Goal: Task Accomplishment & Management: Use online tool/utility

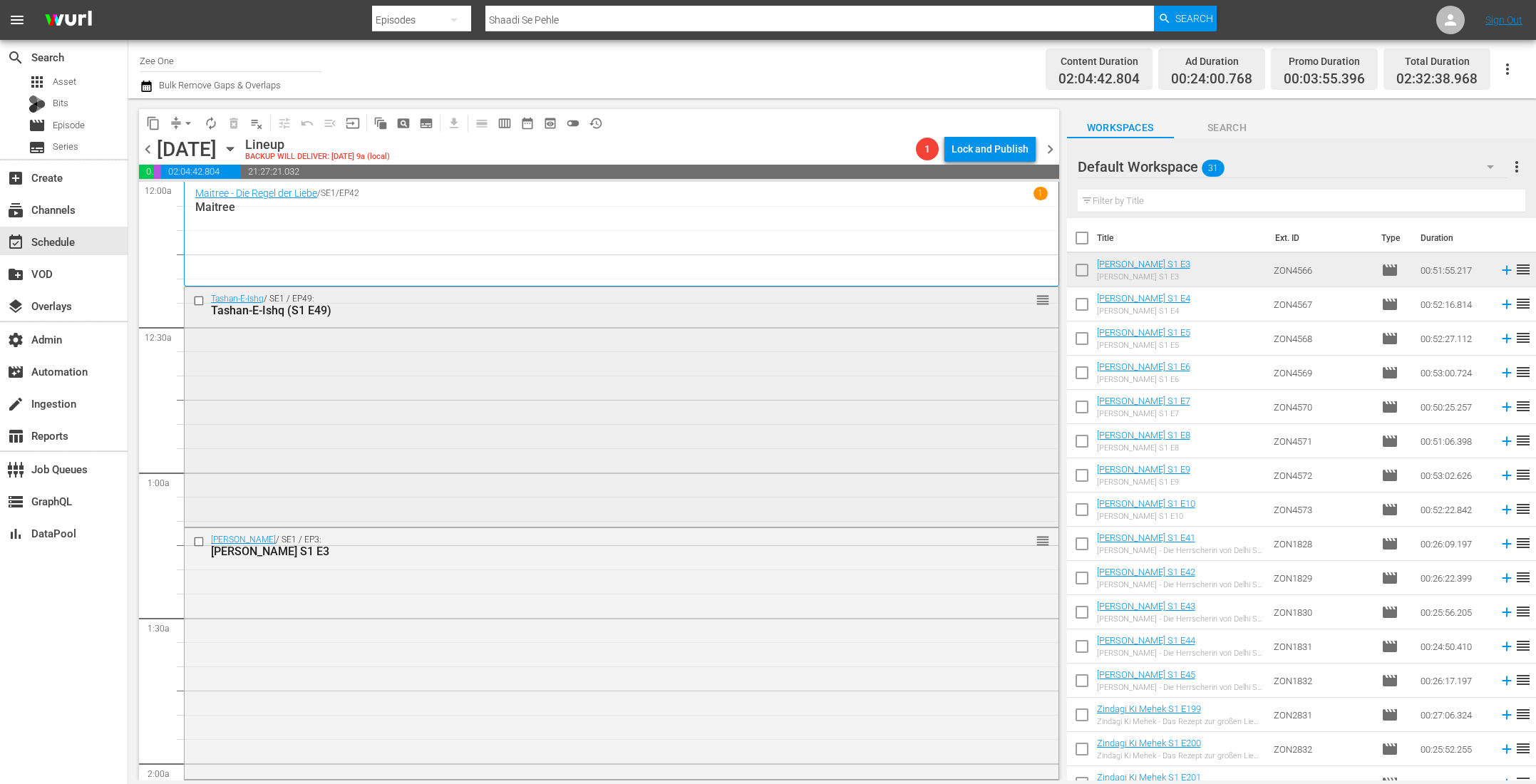
click at [672, 440] on div "Tashan-E-Ishq / SE1 / EP49: Tashan-E-Ishq (S1 E49) reorder" at bounding box center [622, 406] width 874 height 238
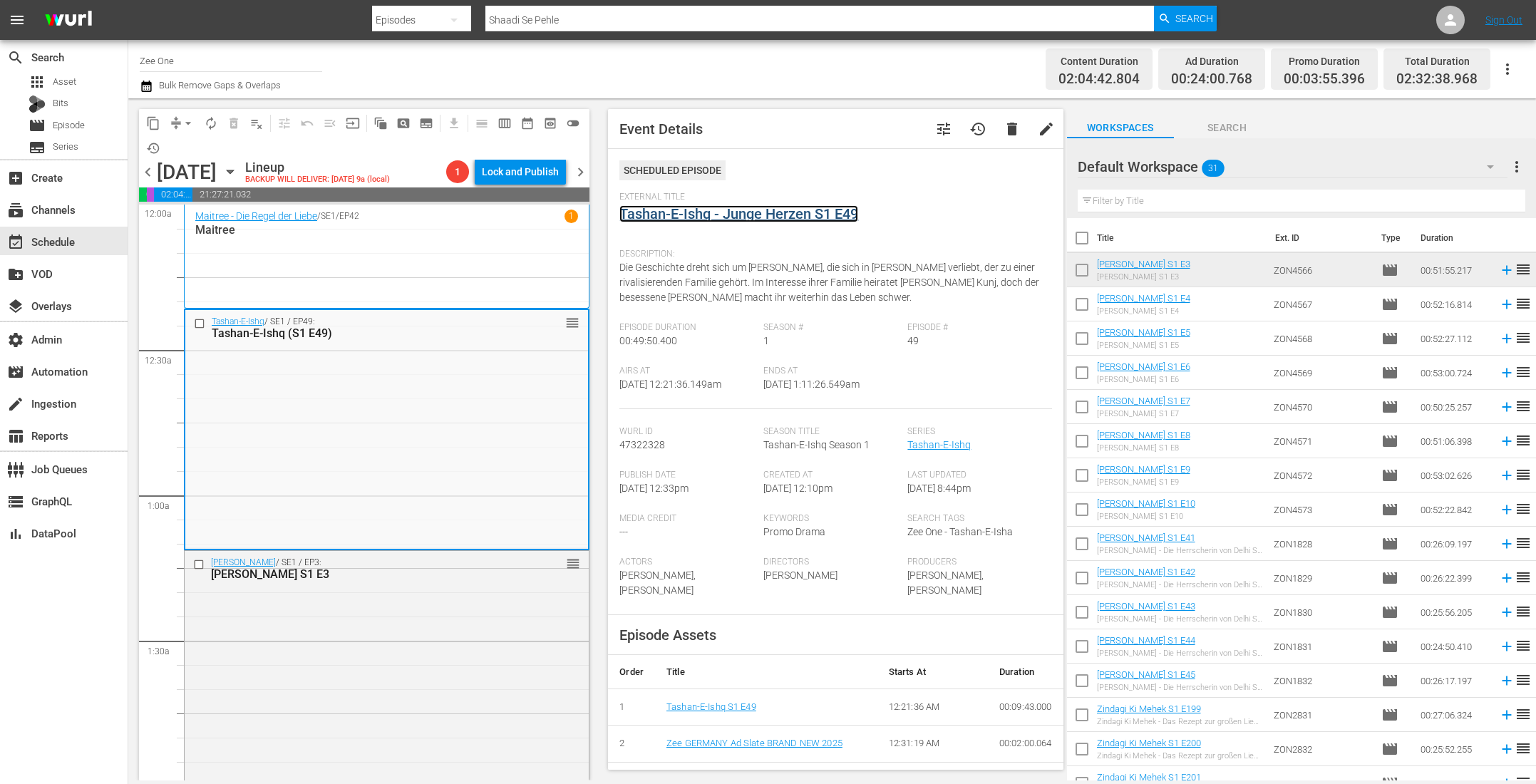
click at [696, 207] on link "Tashan-E-Ishq - Junge Herzen S1 E49" at bounding box center [739, 213] width 239 height 17
click at [494, 702] on div "Radha Mohan / SE1 / EP3: Radha Mohan S1 E3 reorder" at bounding box center [386, 674] width 404 height 247
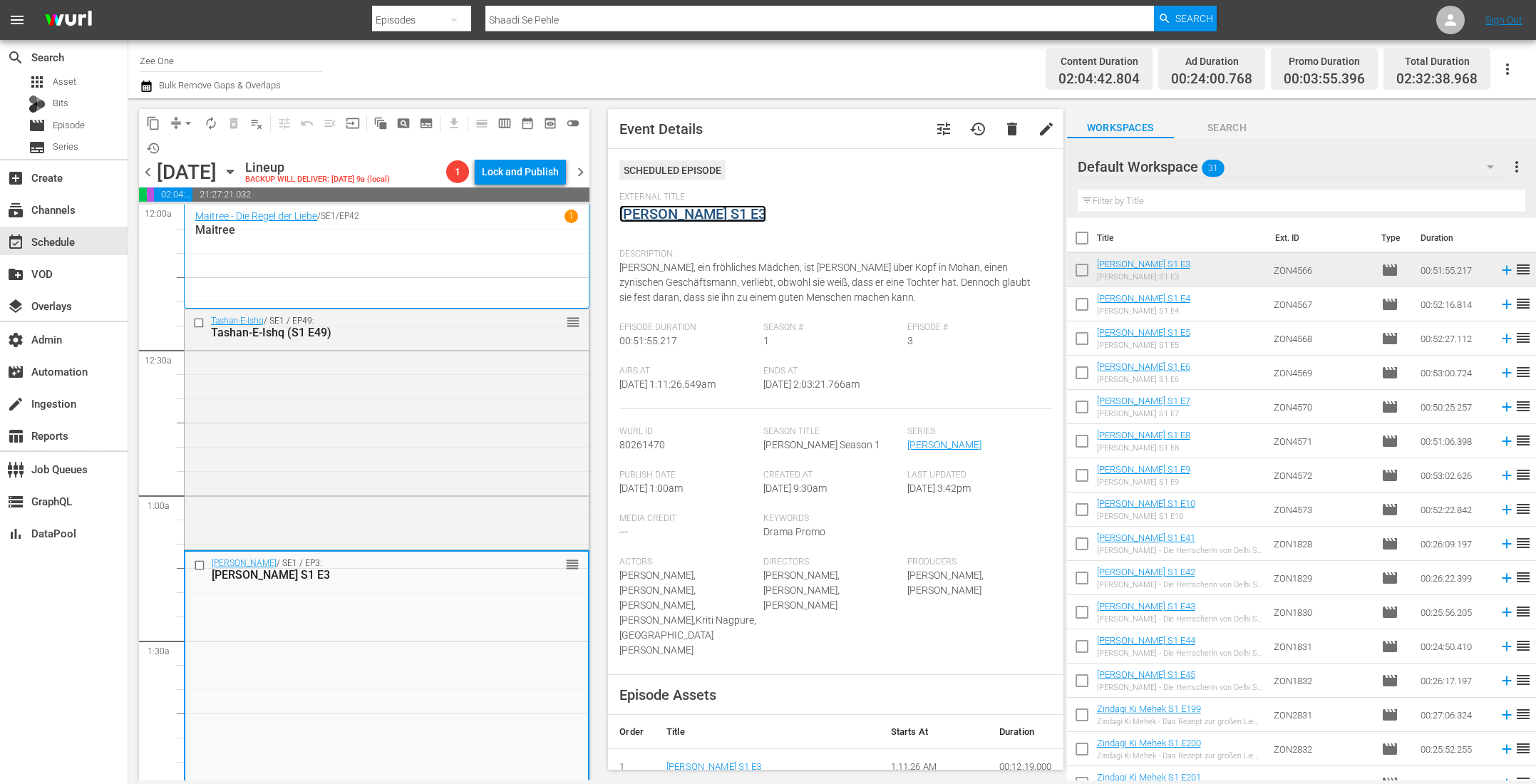
click at [673, 212] on link "Radha Mohan S1 E3" at bounding box center [693, 213] width 147 height 17
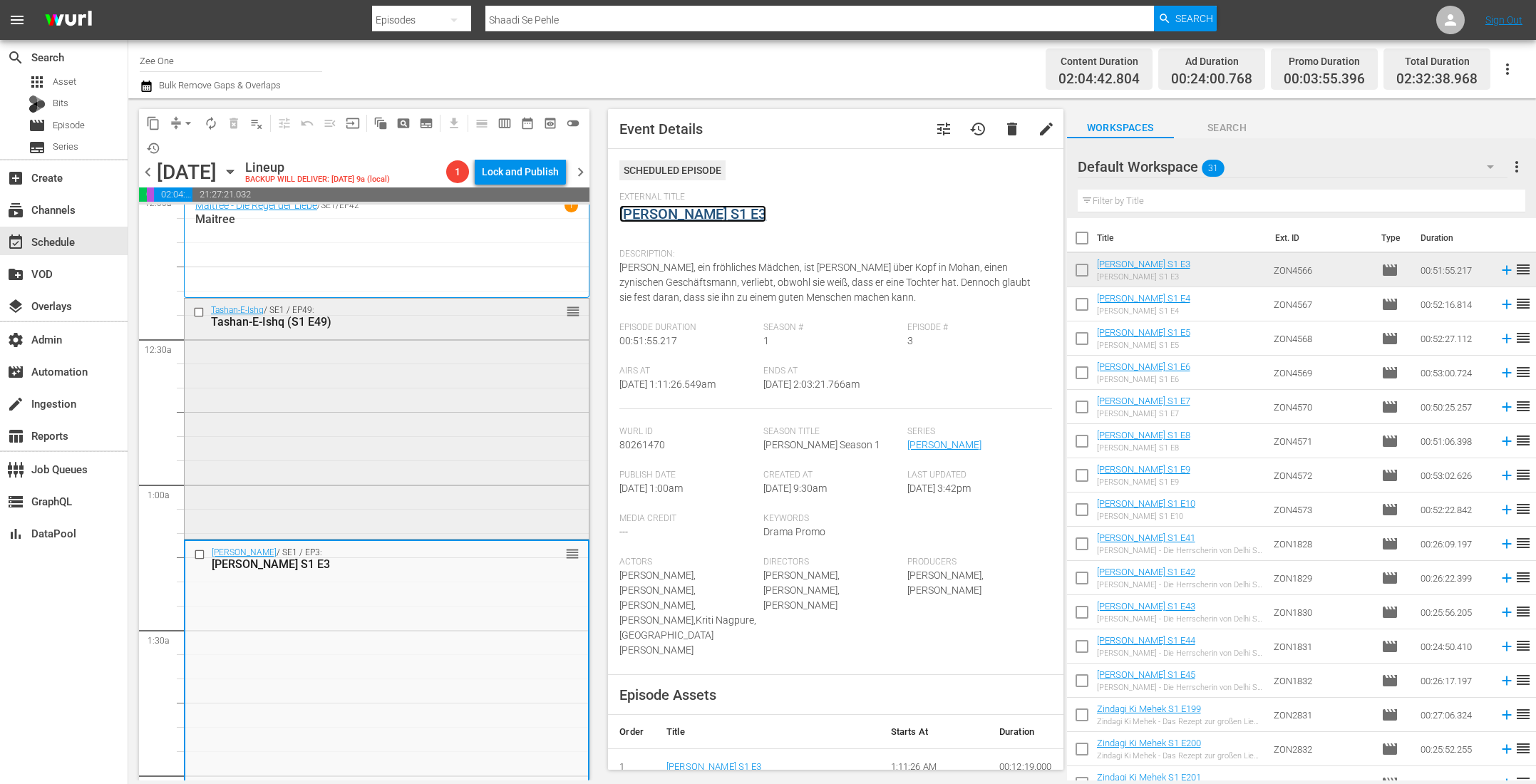
scroll to position [440, 0]
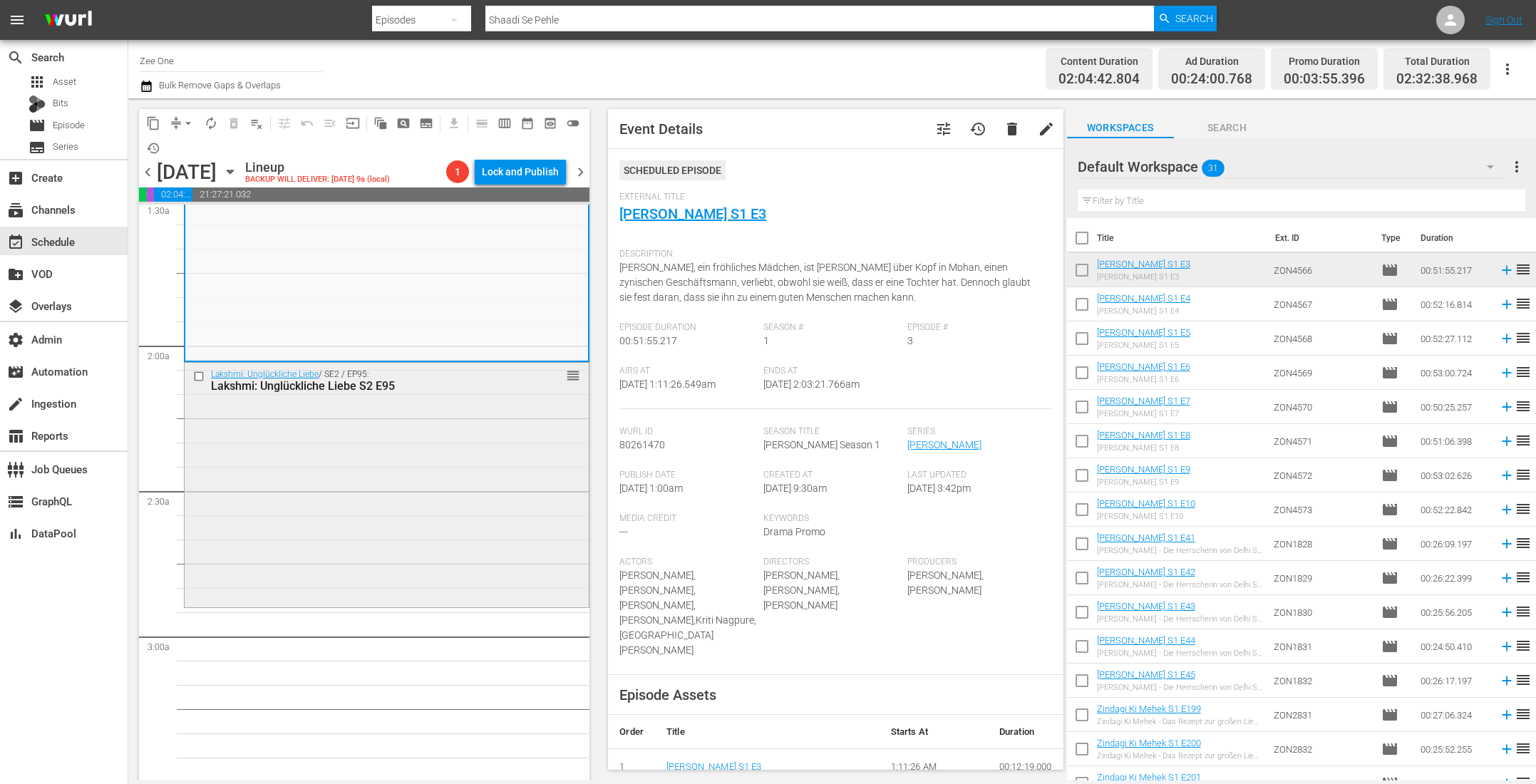
click at [369, 490] on div "Lakshmi: Unglückliche Liebe / SE2 / EP95: Lakshmi: Unglückliche Liebe S2 E95 re…" at bounding box center [386, 483] width 404 height 243
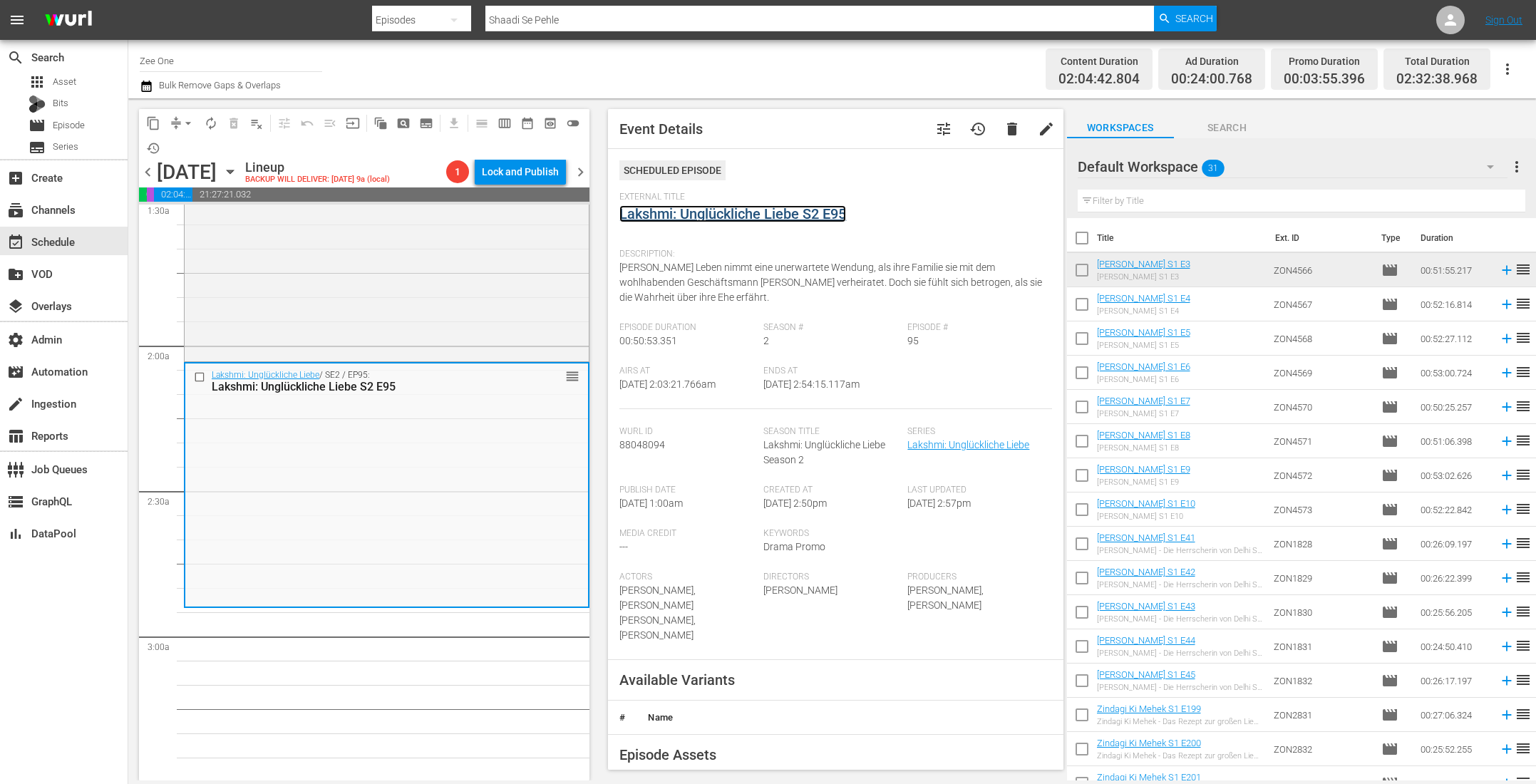
click at [693, 217] on link "Lakshmi: Unglückliche Liebe S2 E95" at bounding box center [732, 213] width 226 height 17
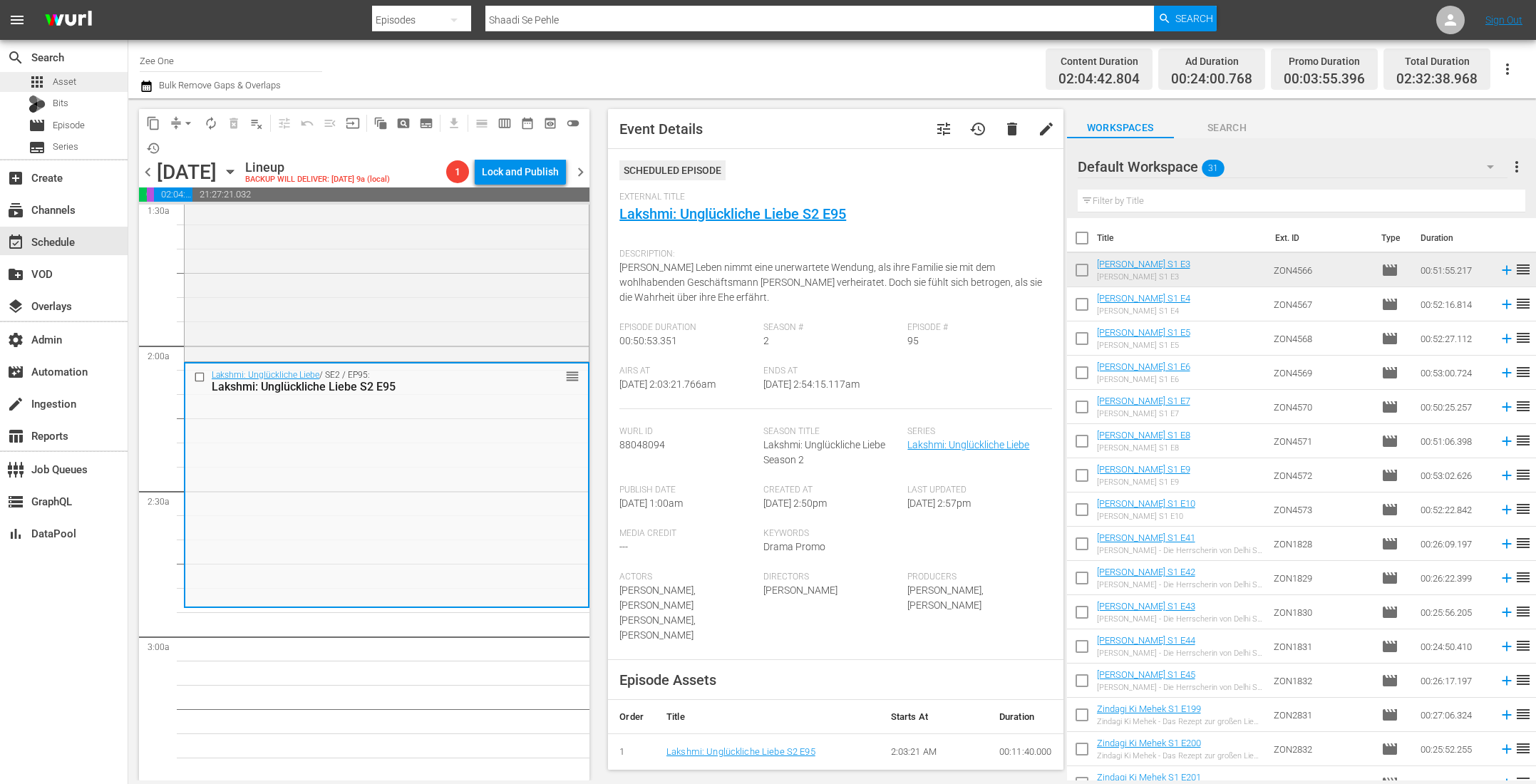
click at [104, 87] on div "apps Asset" at bounding box center [64, 82] width 127 height 20
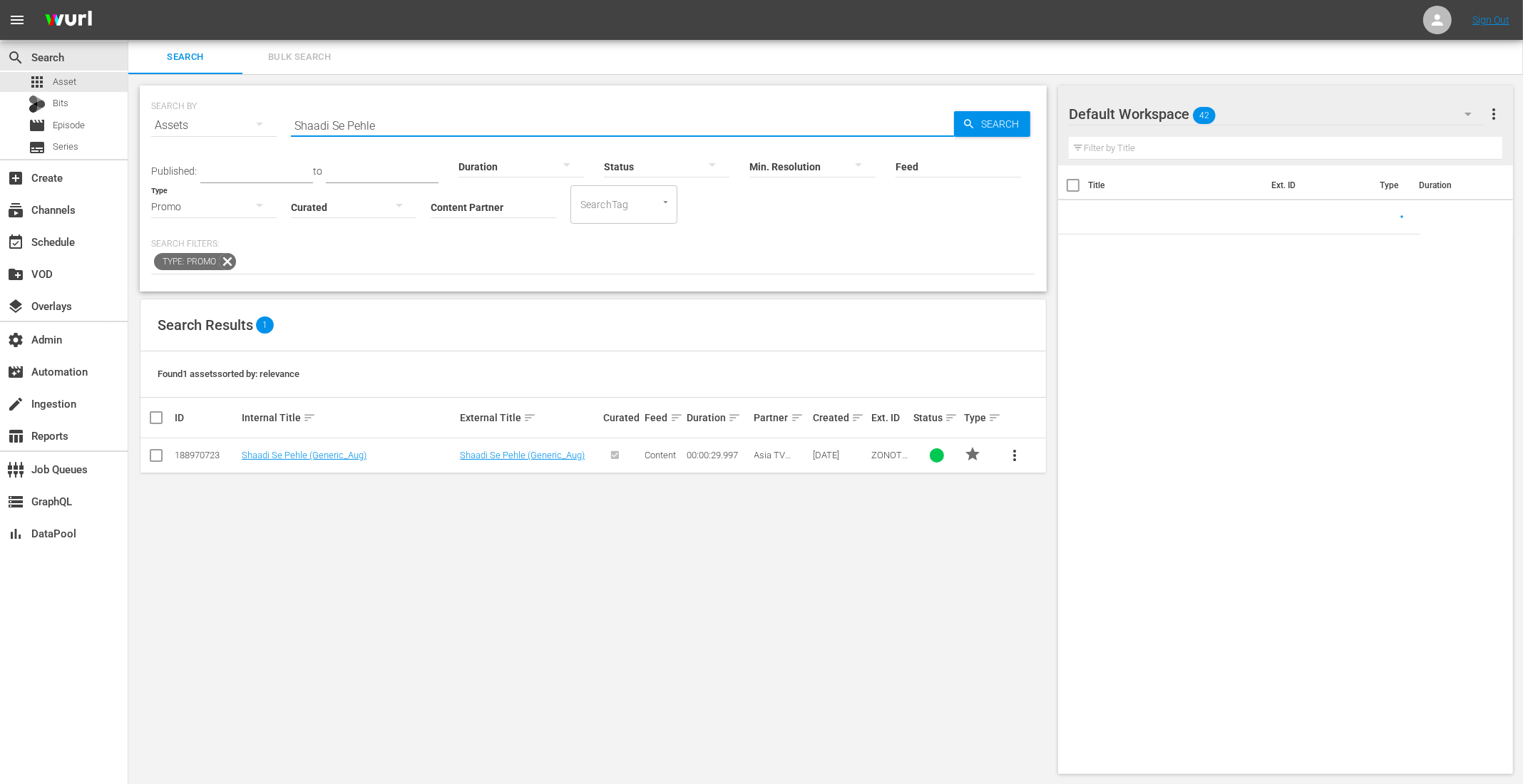
drag, startPoint x: 395, startPoint y: 131, endPoint x: 211, endPoint y: 100, distance: 186.6
click at [211, 100] on div "SEARCH BY Search By Assets Search ID, Title, Description, Keywords, or Category…" at bounding box center [593, 117] width 884 height 51
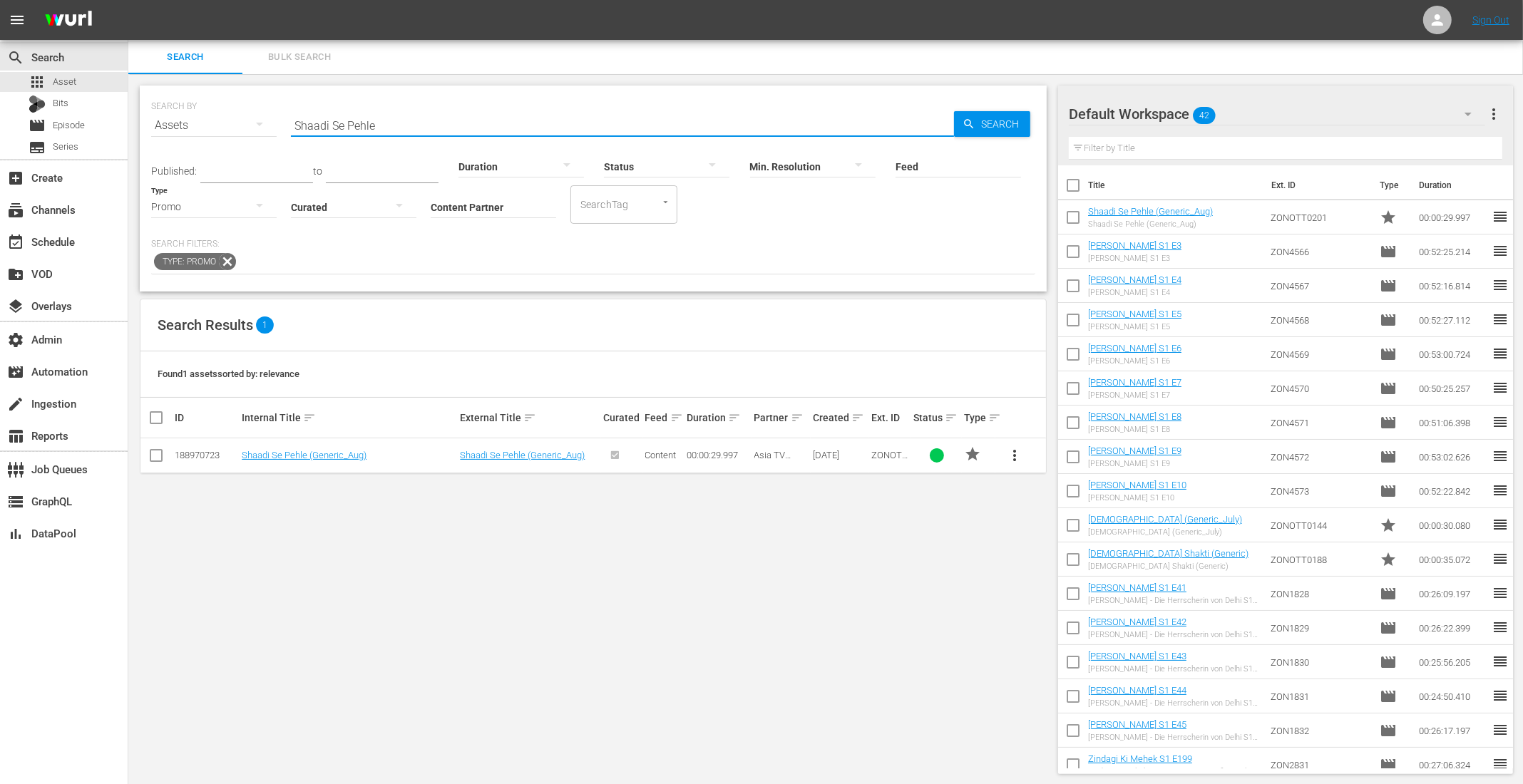
type input "e"
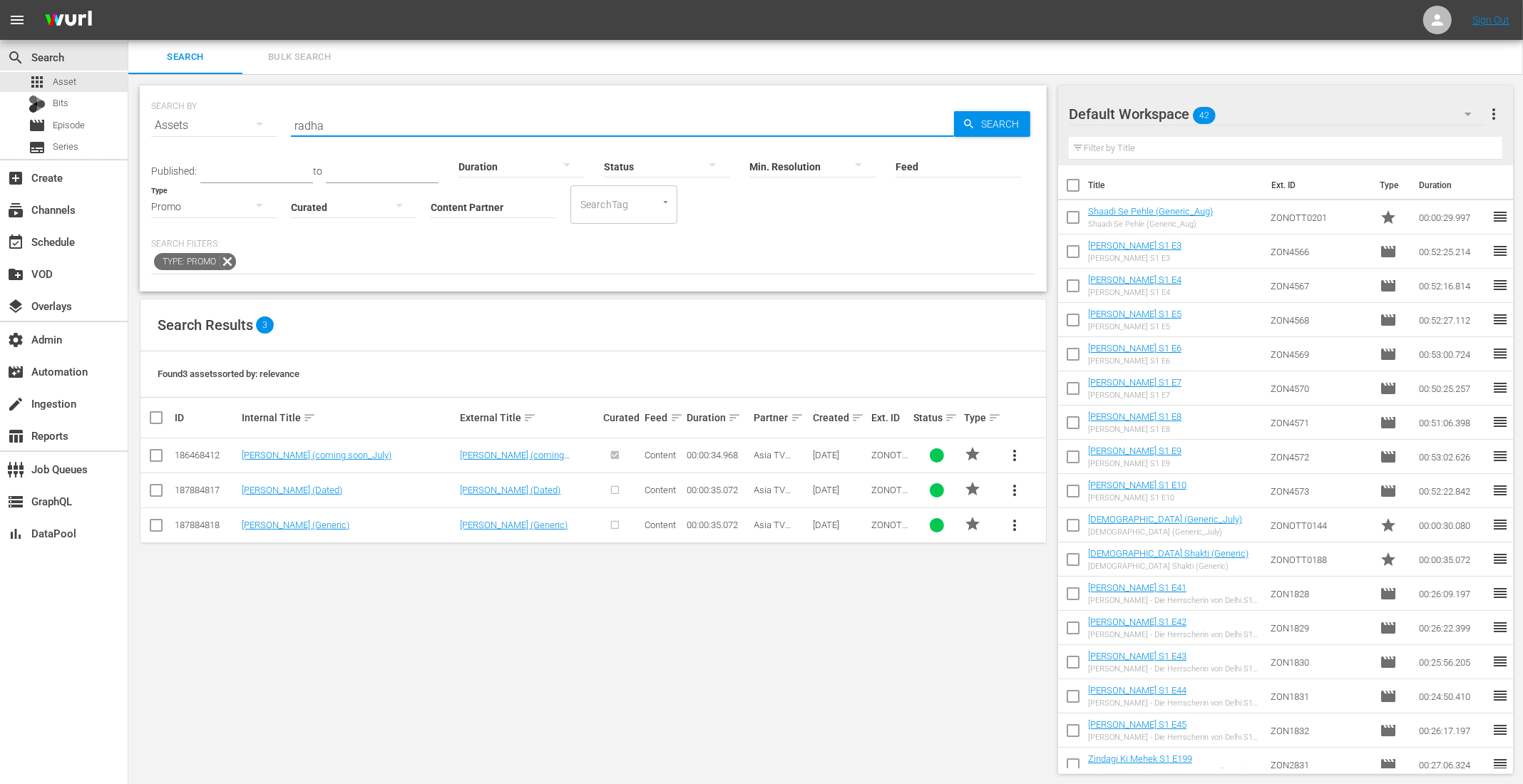
type input "radha"
click at [152, 522] on input "checkbox" at bounding box center [156, 528] width 17 height 17
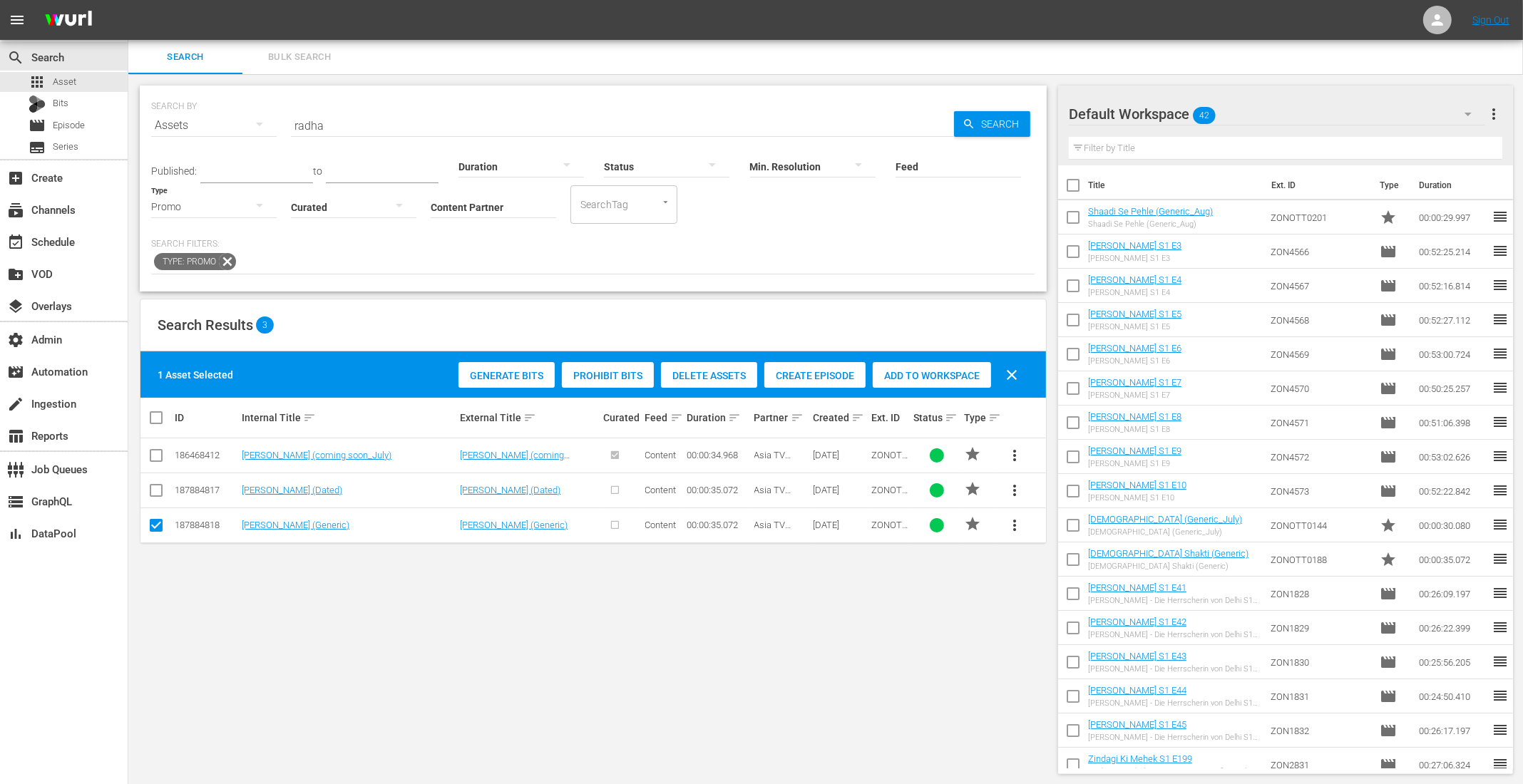
click at [150, 519] on input "checkbox" at bounding box center [156, 528] width 17 height 17
checkbox input "false"
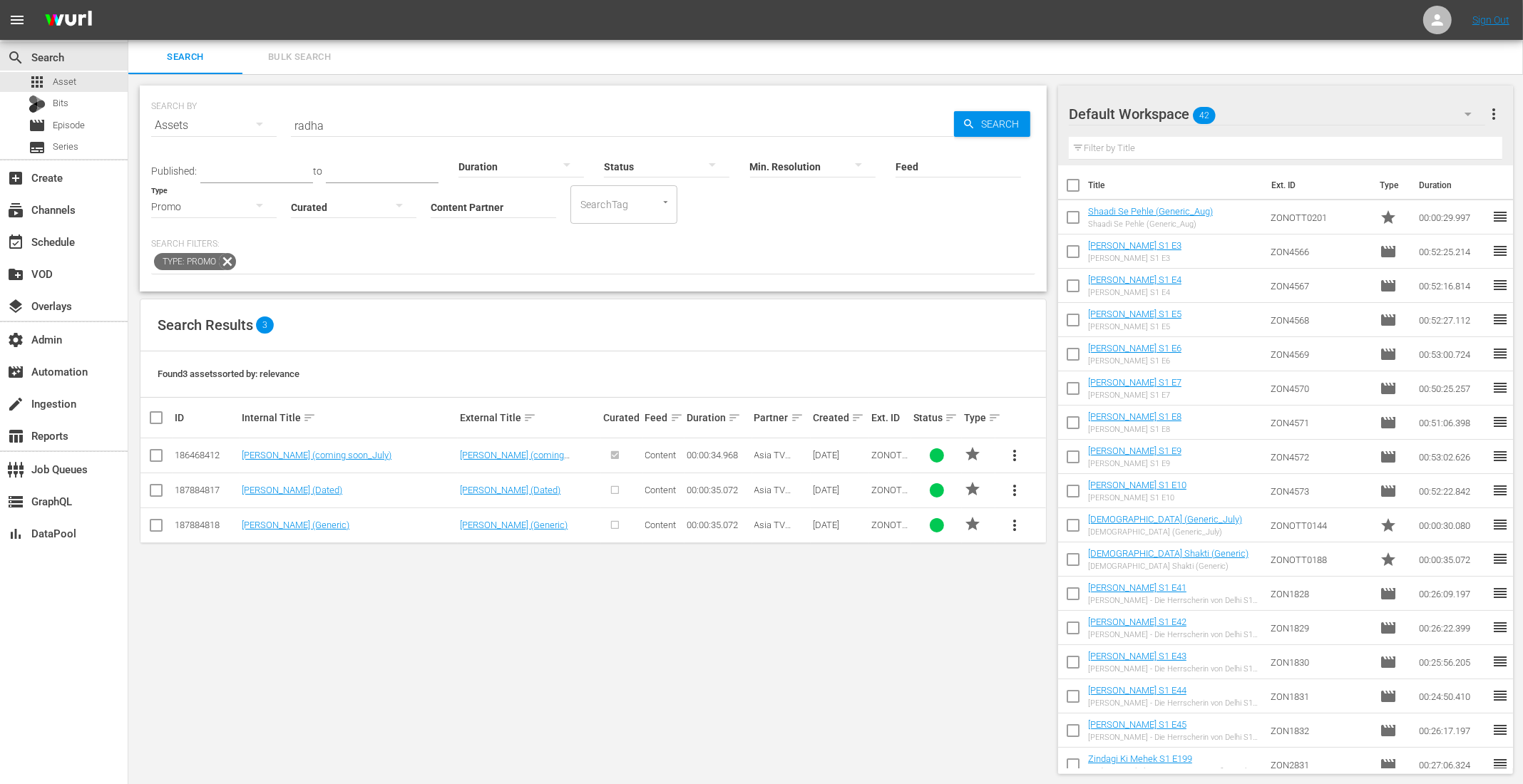
click at [1013, 454] on span "more_vert" at bounding box center [1014, 455] width 17 height 17
click at [480, 492] on link "[PERSON_NAME] (Dated)" at bounding box center [510, 489] width 100 height 11
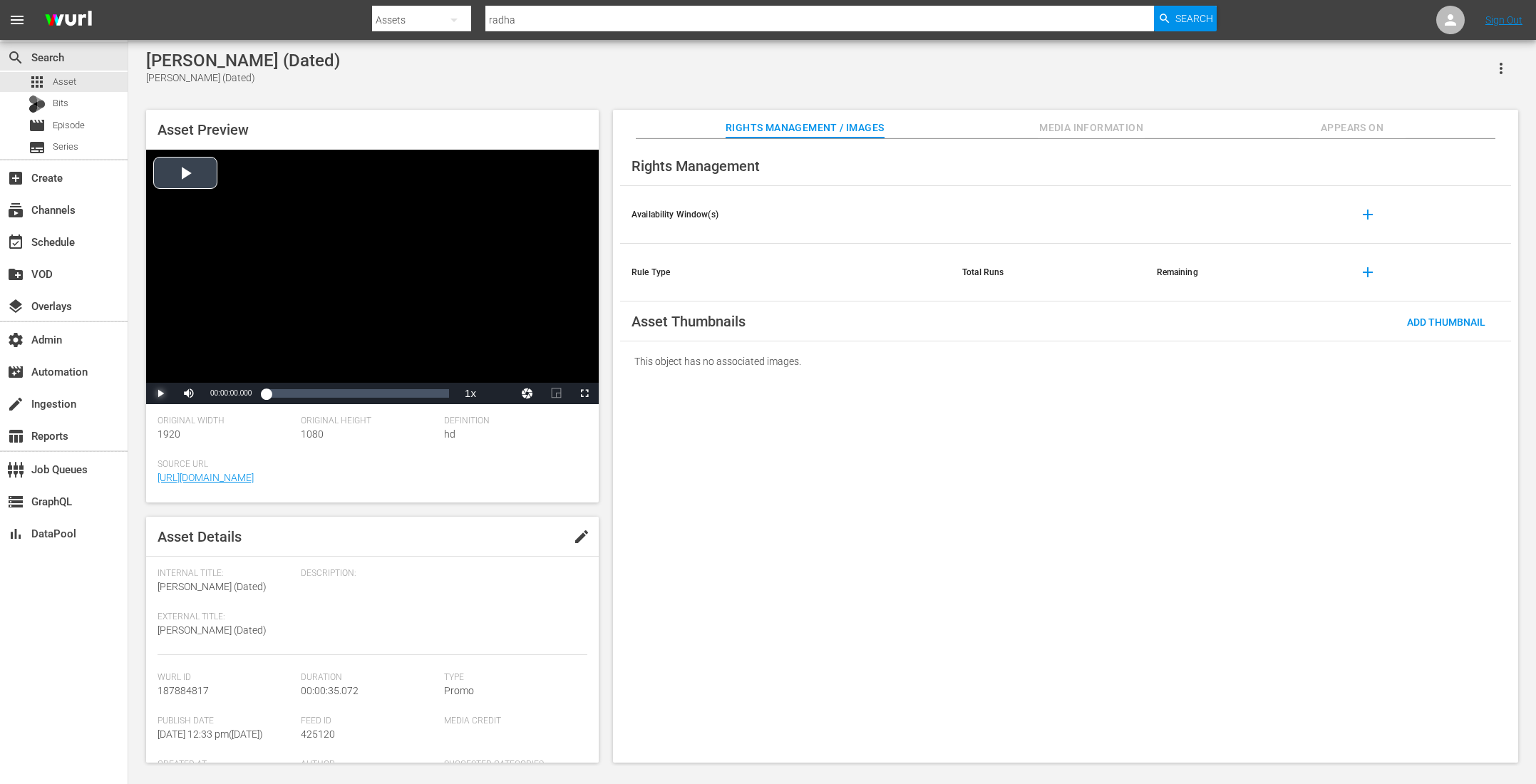
click at [160, 394] on span "Video Player" at bounding box center [160, 394] width 0 height 0
click at [416, 394] on div "Loaded : 0.00% 00:00:28.521 00:00:00.000" at bounding box center [357, 393] width 183 height 14
click at [160, 394] on span "Video Player" at bounding box center [160, 394] width 0 height 0
click at [426, 397] on div "Loaded : 16.70% 00:00:30.705 00:00:01.854" at bounding box center [357, 393] width 183 height 14
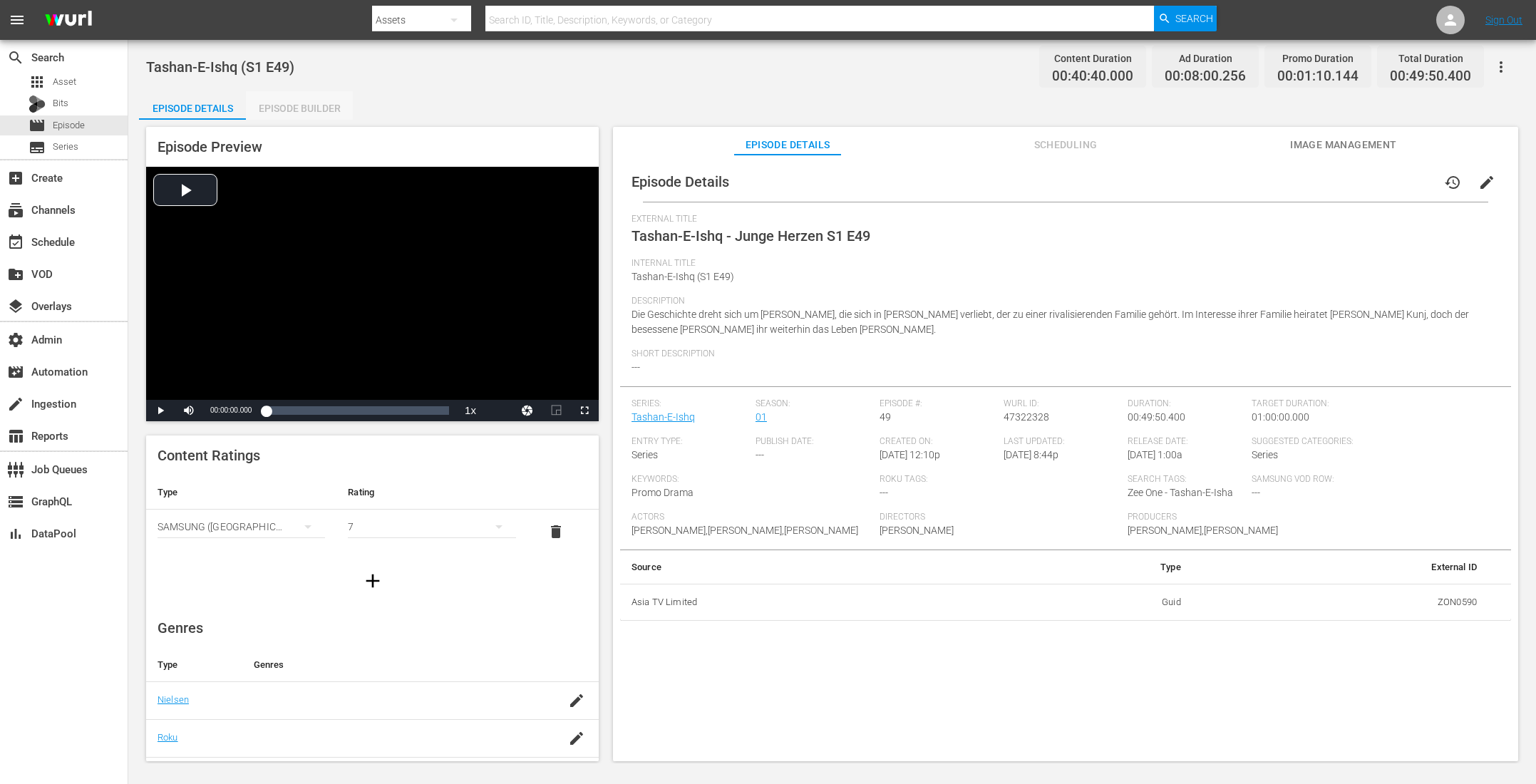
click at [317, 102] on div "Episode Builder" at bounding box center [299, 109] width 107 height 34
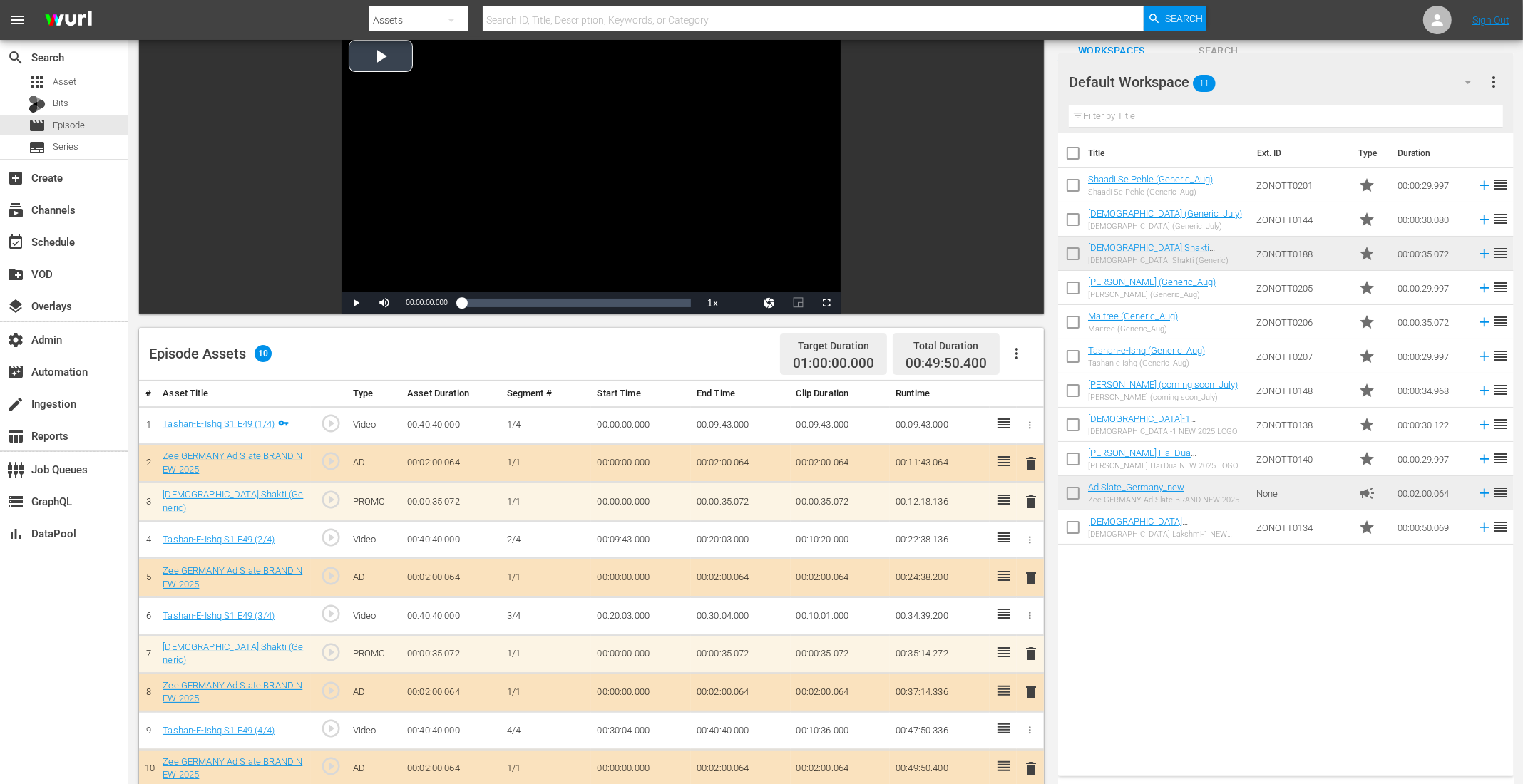
scroll to position [285, 0]
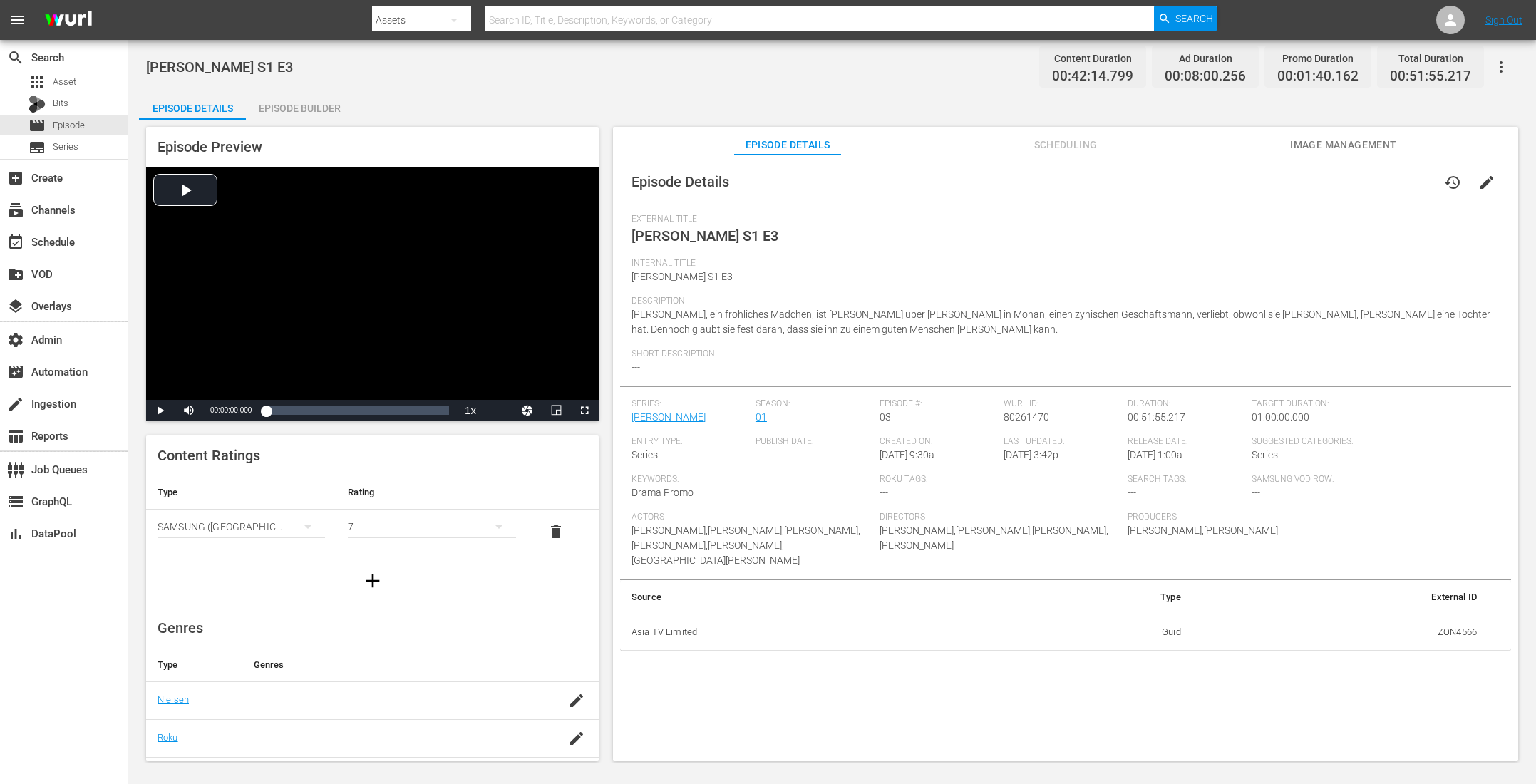
click at [292, 99] on div "Episode Builder" at bounding box center [299, 109] width 107 height 34
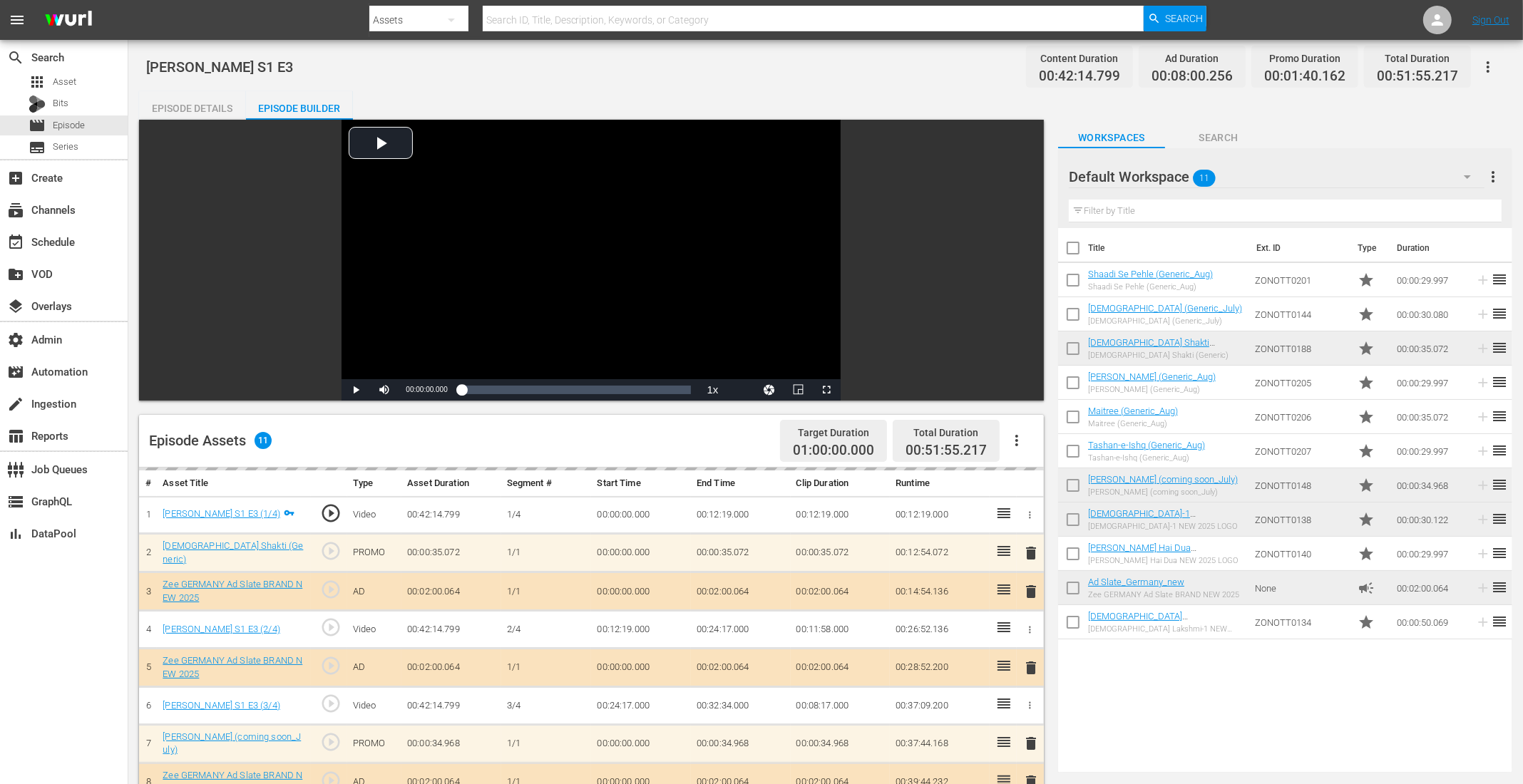
scroll to position [371, 0]
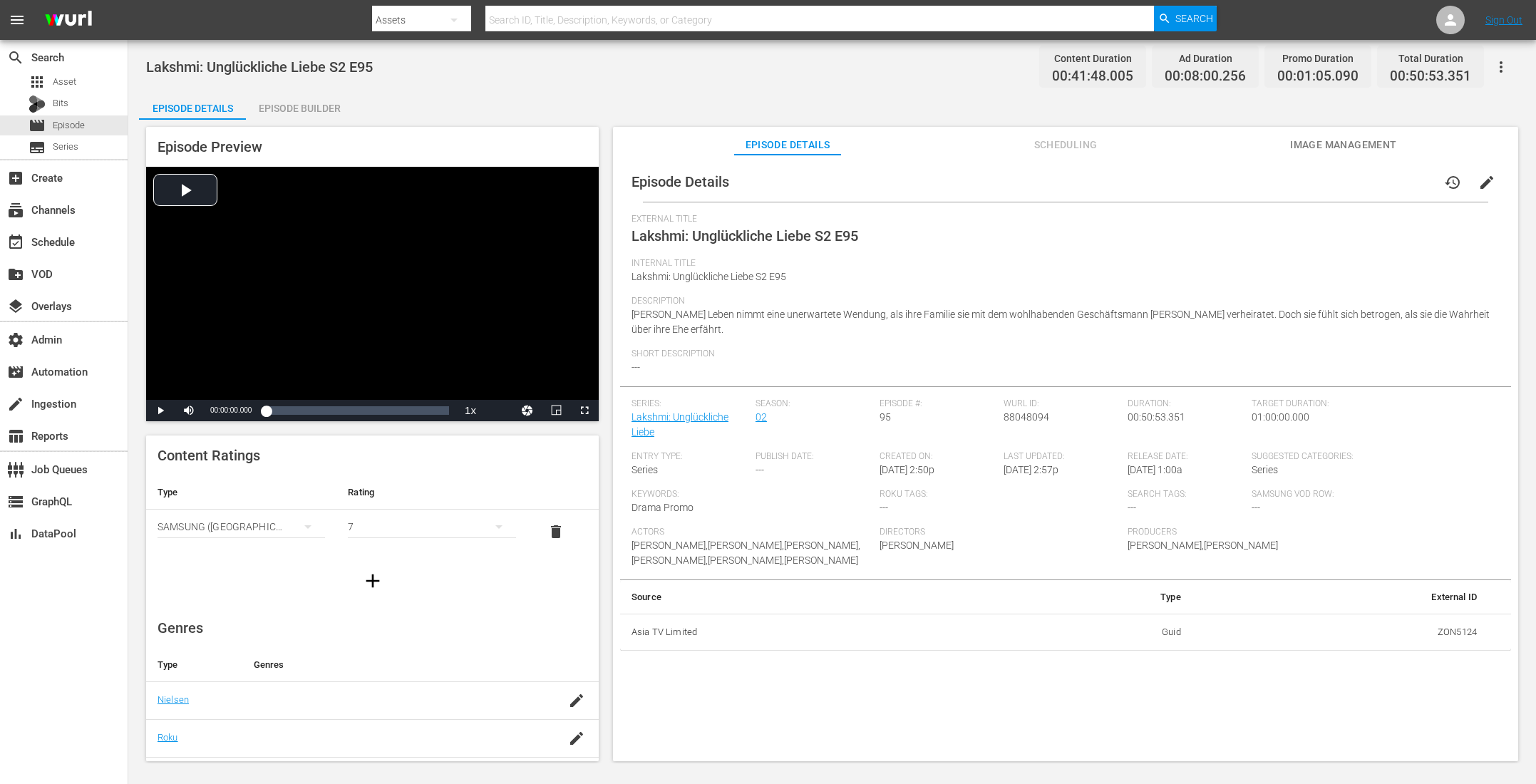
click at [335, 114] on div "Episode Builder" at bounding box center [299, 109] width 107 height 34
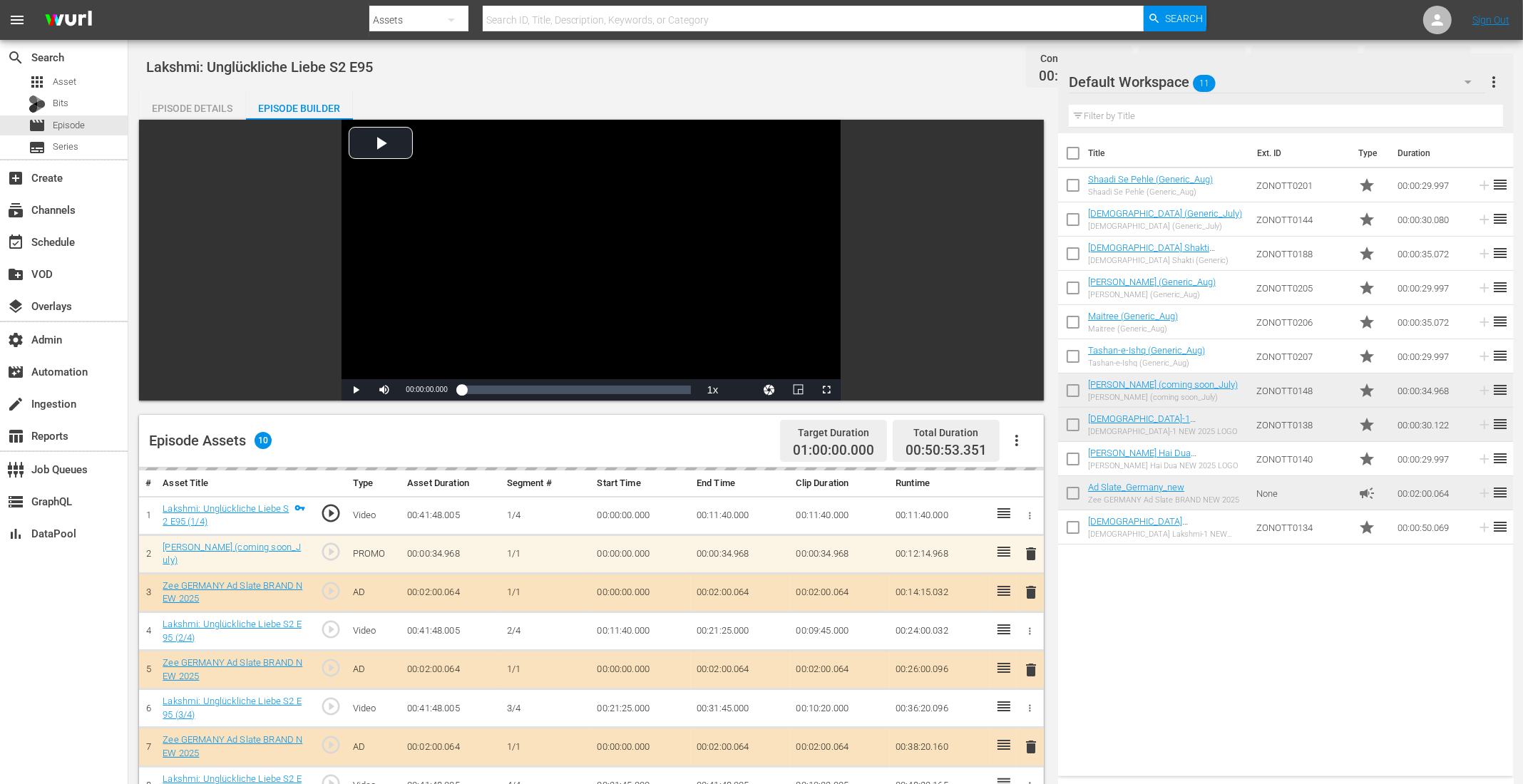
scroll to position [250, 0]
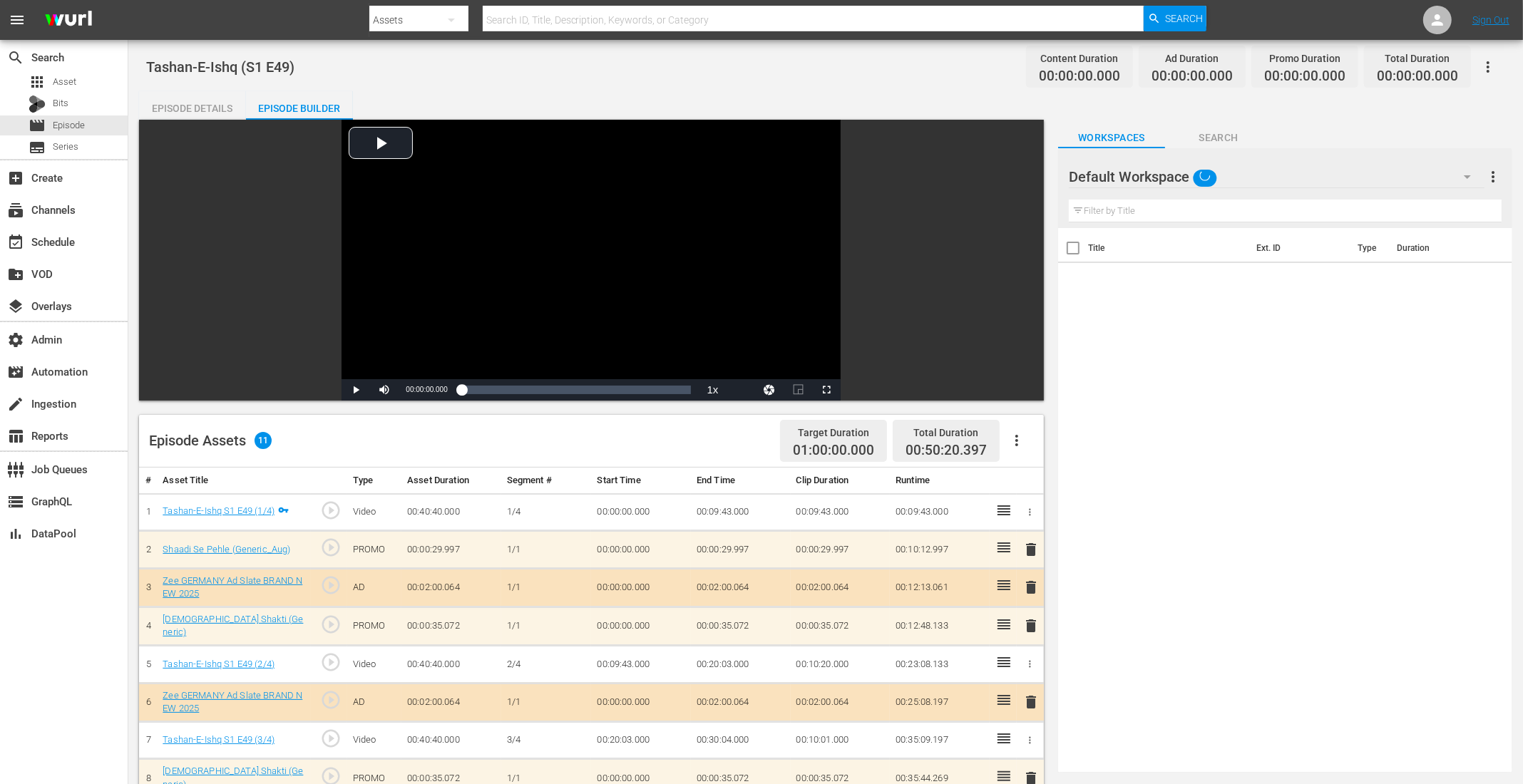
scroll to position [220, 0]
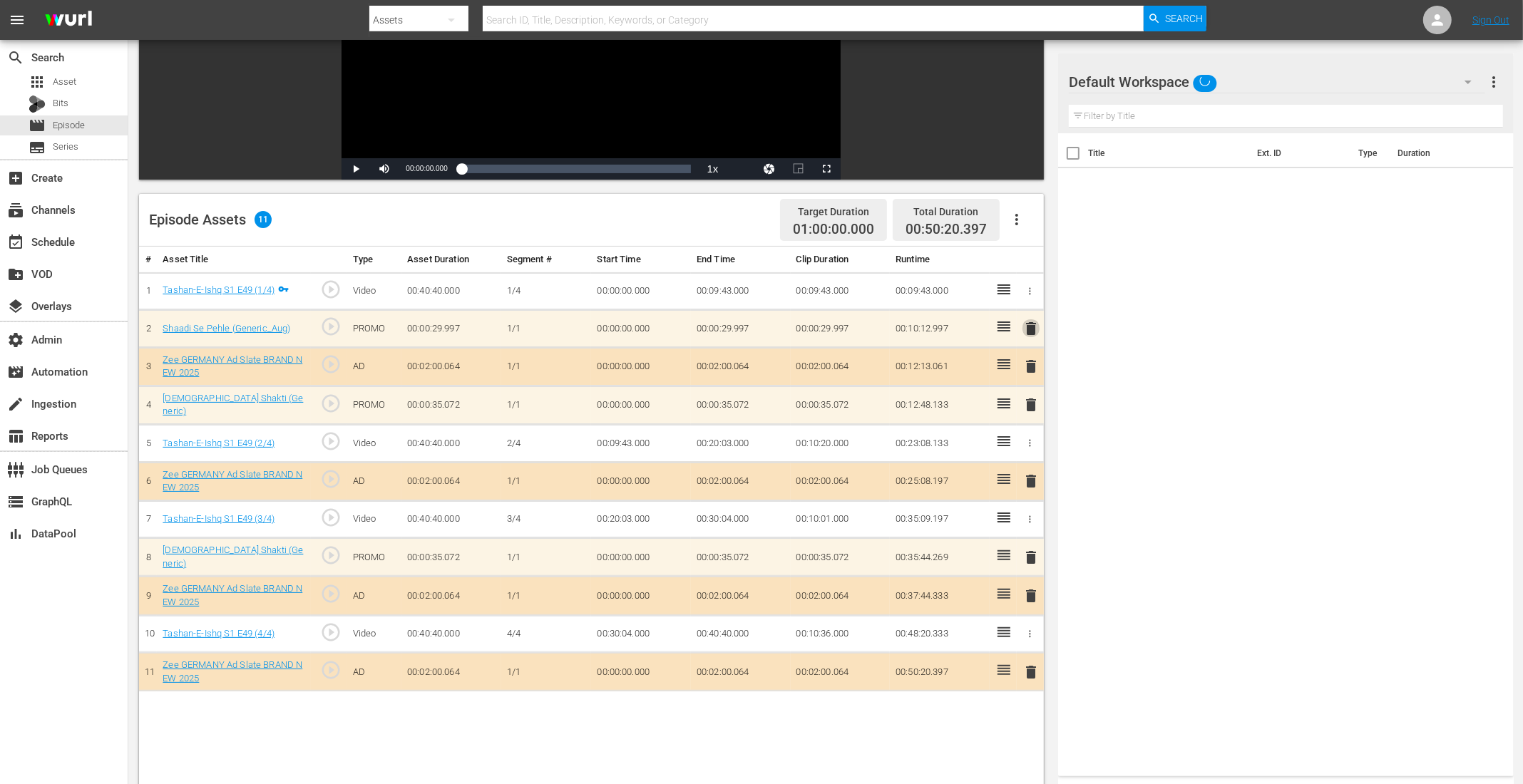
click at [1029, 327] on span "delete" at bounding box center [1030, 328] width 17 height 17
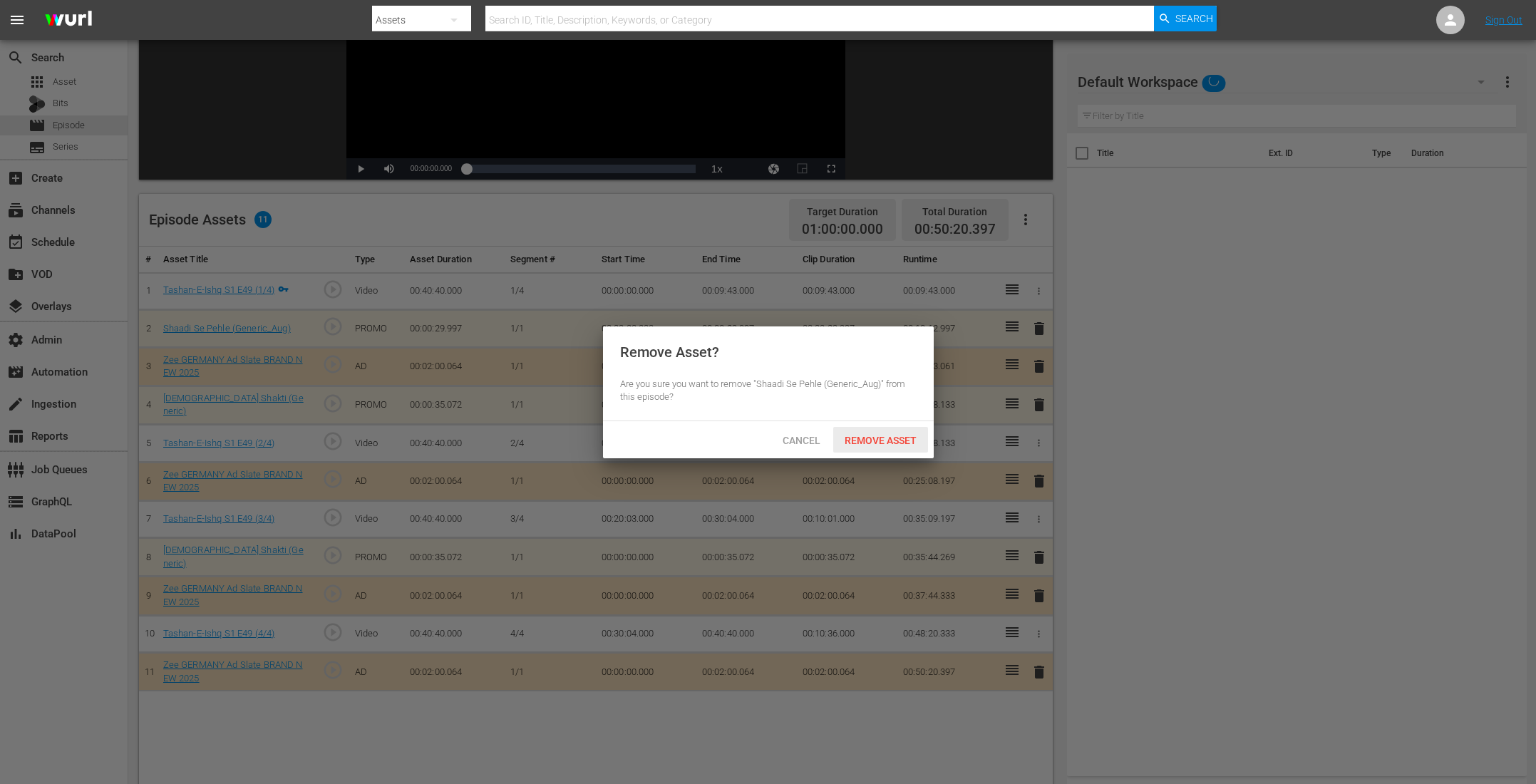
drag, startPoint x: 861, startPoint y: 439, endPoint x: 868, endPoint y: 436, distance: 7.6
click at [861, 439] on span "Remove Asset" at bounding box center [881, 440] width 95 height 11
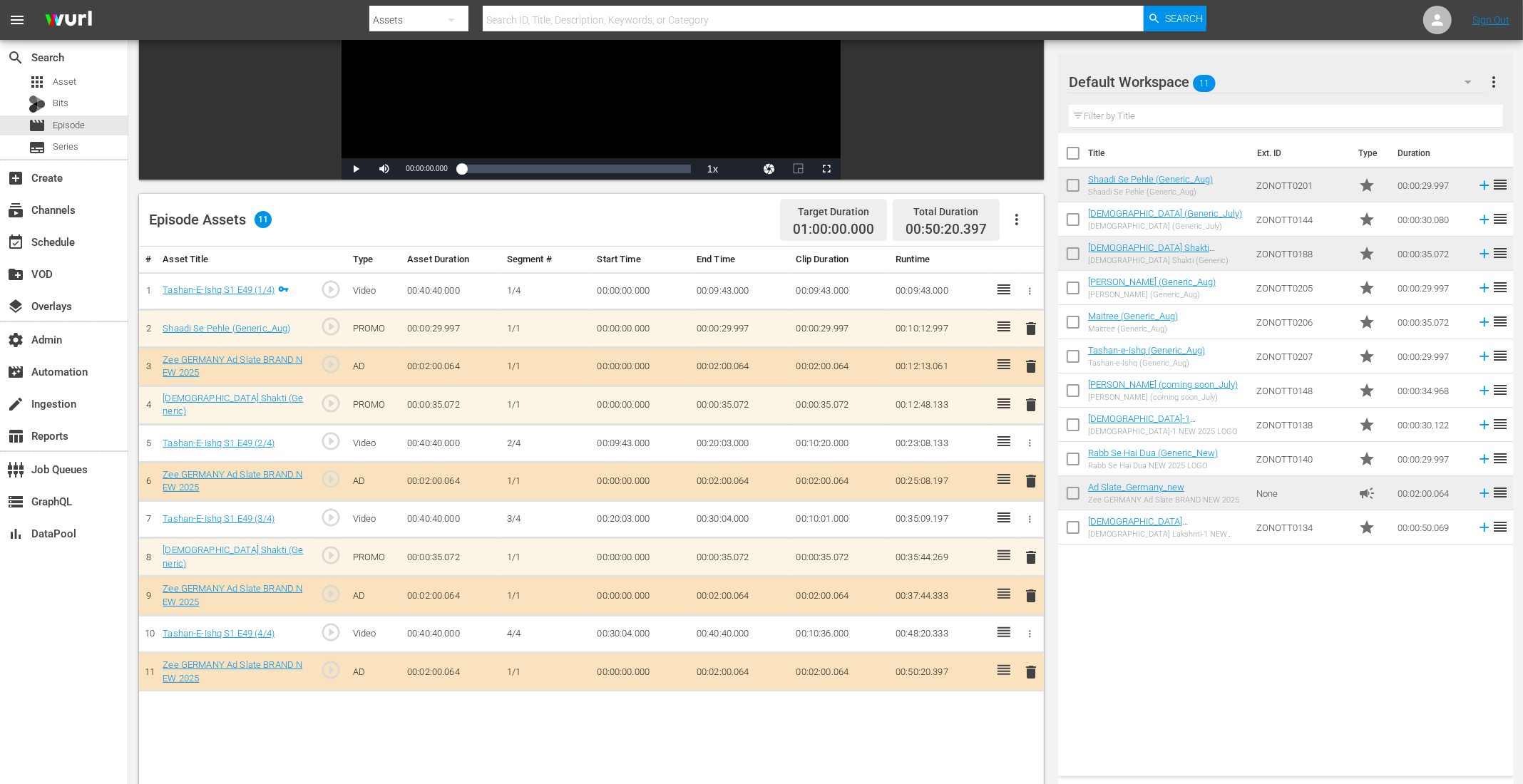
click at [1029, 396] on span "delete" at bounding box center [1030, 404] width 17 height 17
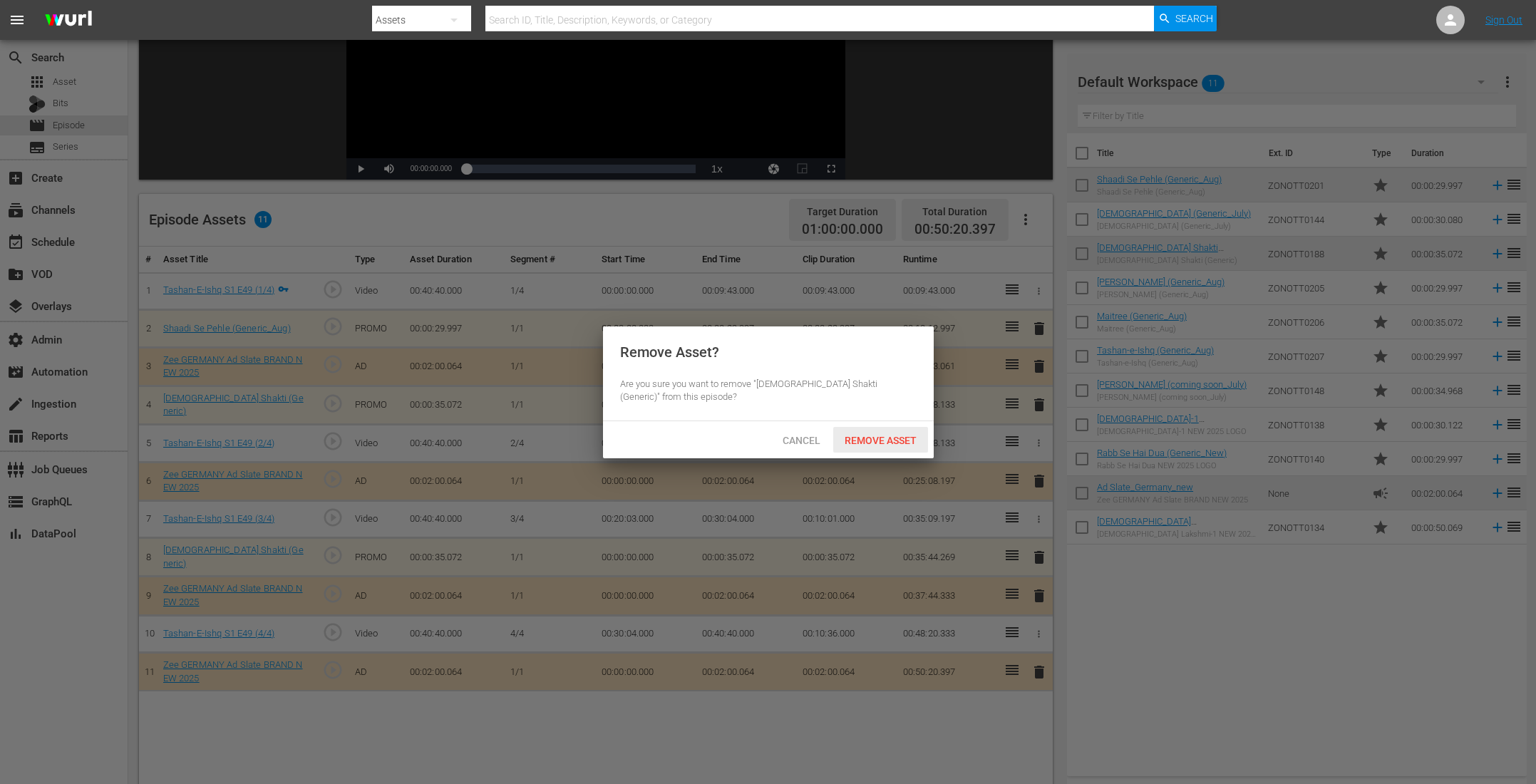
click at [897, 443] on span "Remove Asset" at bounding box center [881, 440] width 95 height 11
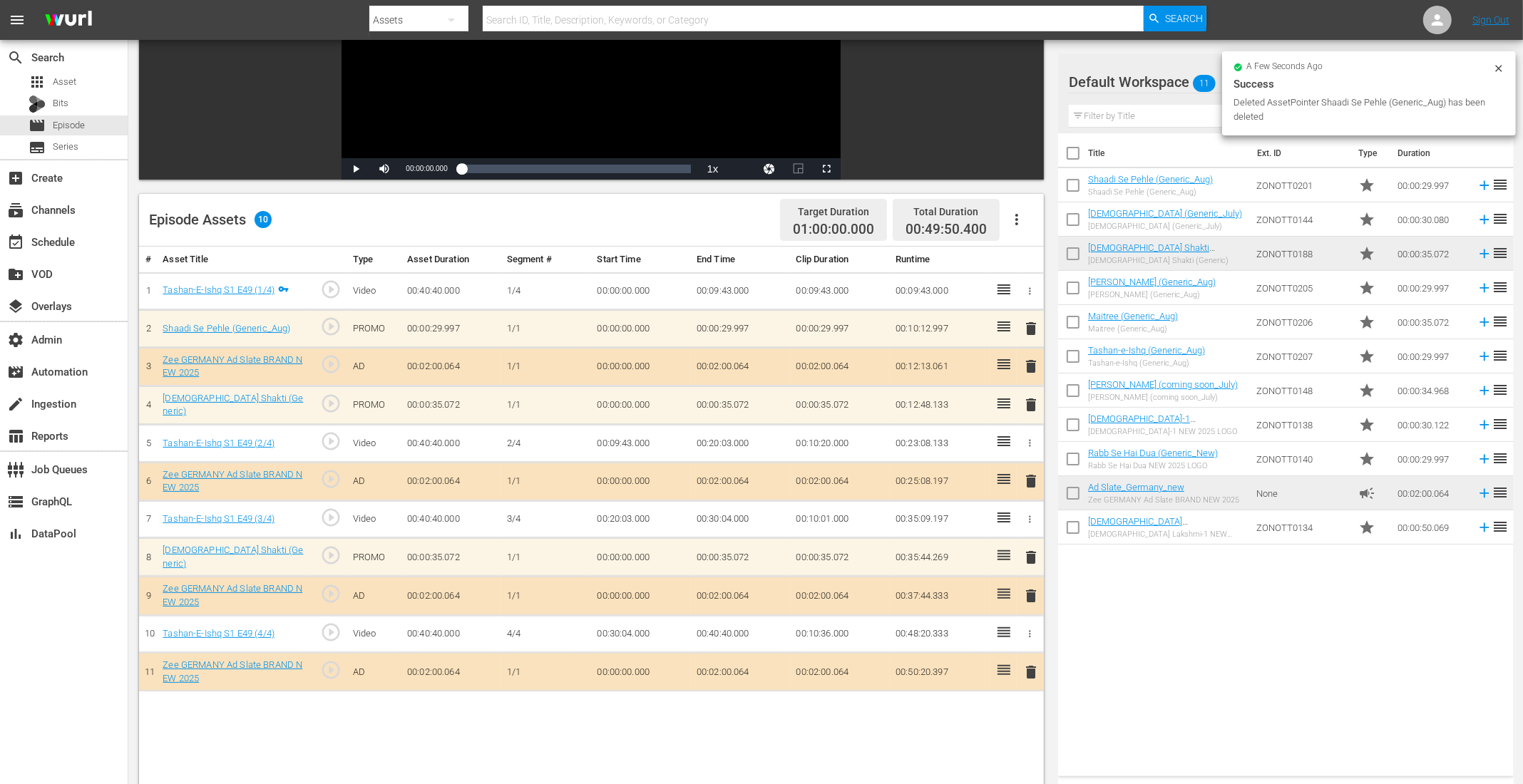
click at [1032, 550] on span "delete" at bounding box center [1030, 557] width 17 height 17
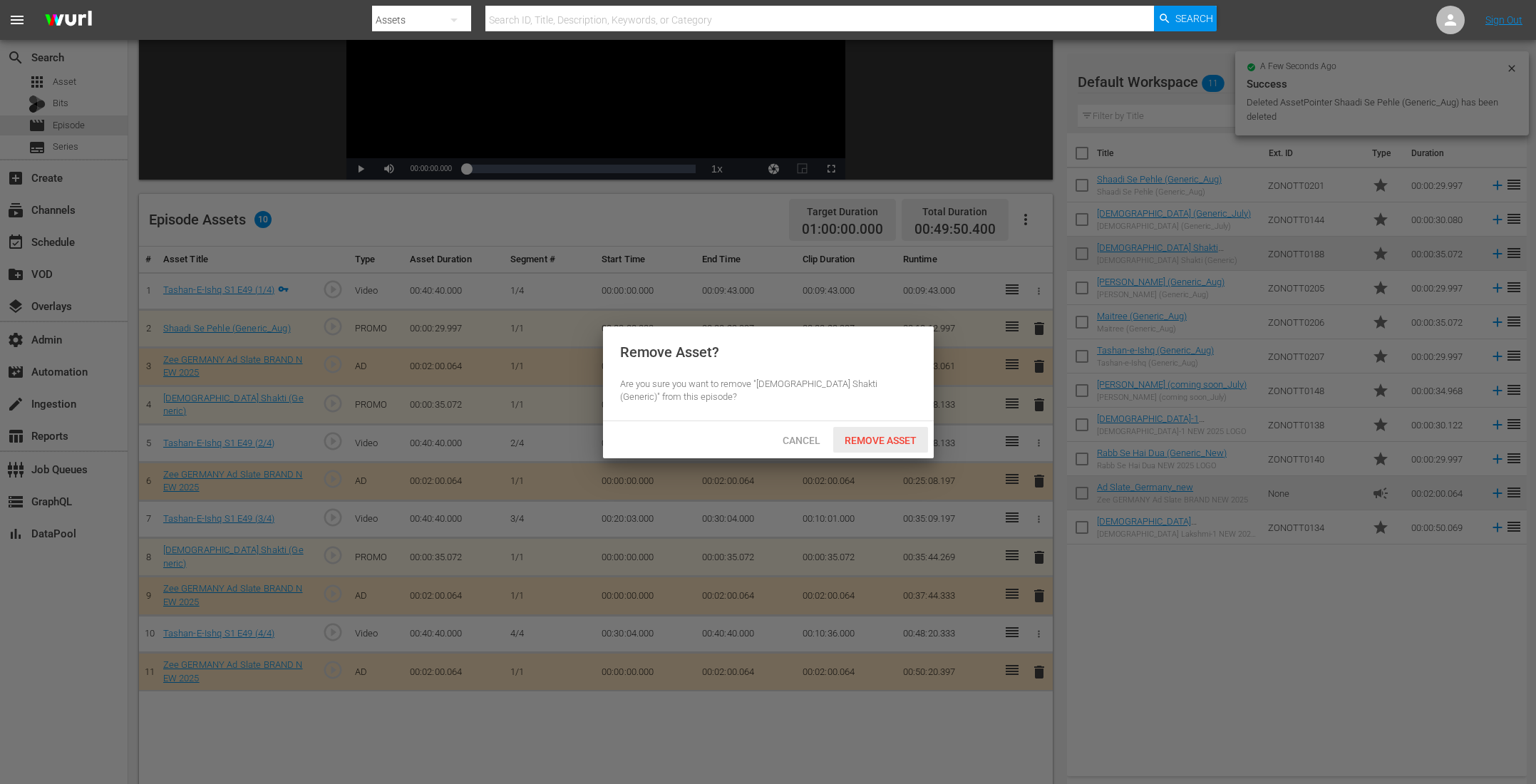
click at [886, 424] on div "Cancel Remove Asset" at bounding box center [768, 439] width 331 height 37
click at [883, 441] on span "Remove Asset" at bounding box center [881, 440] width 95 height 11
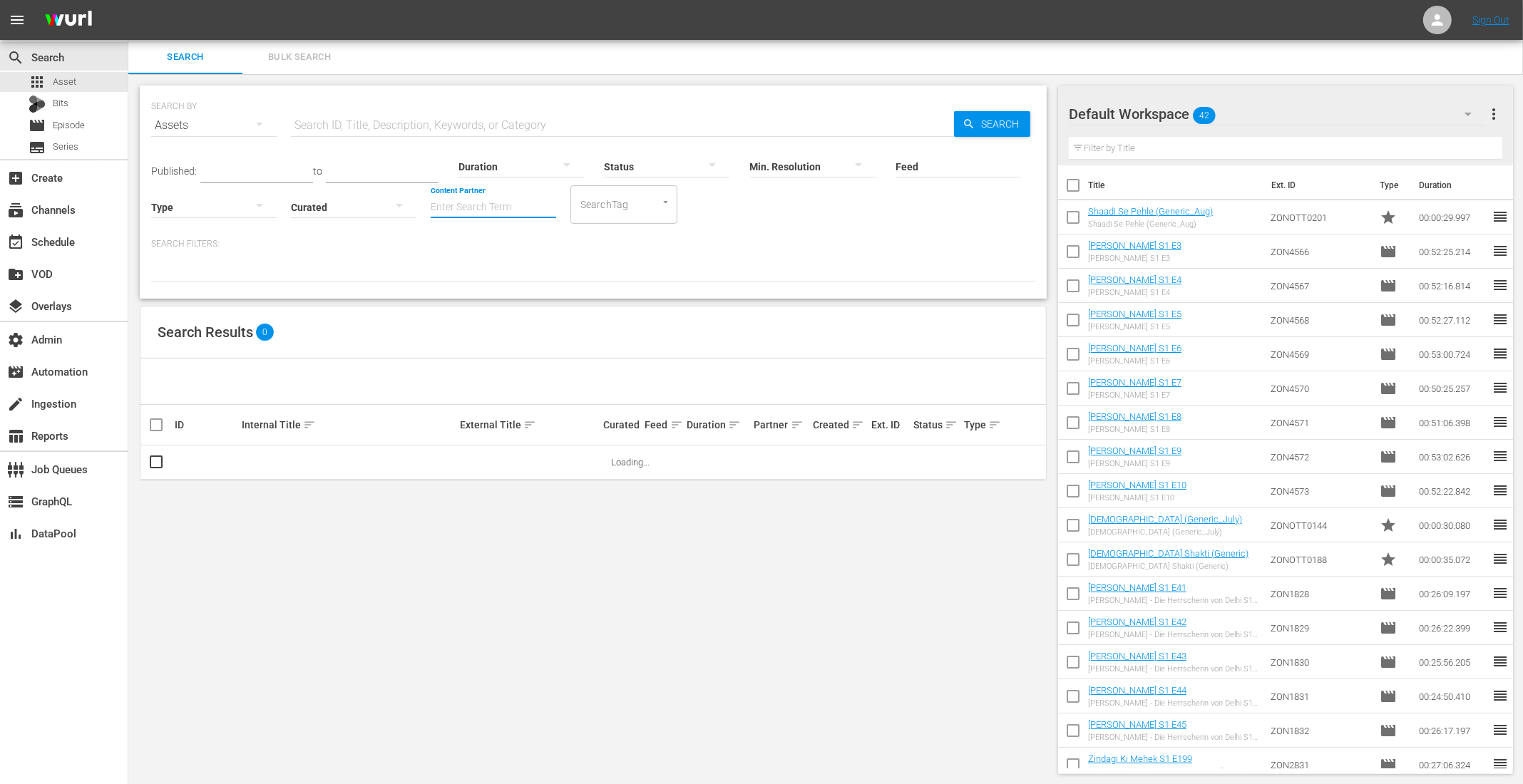
click at [457, 213] on input "Content Partner" at bounding box center [494, 207] width 126 height 51
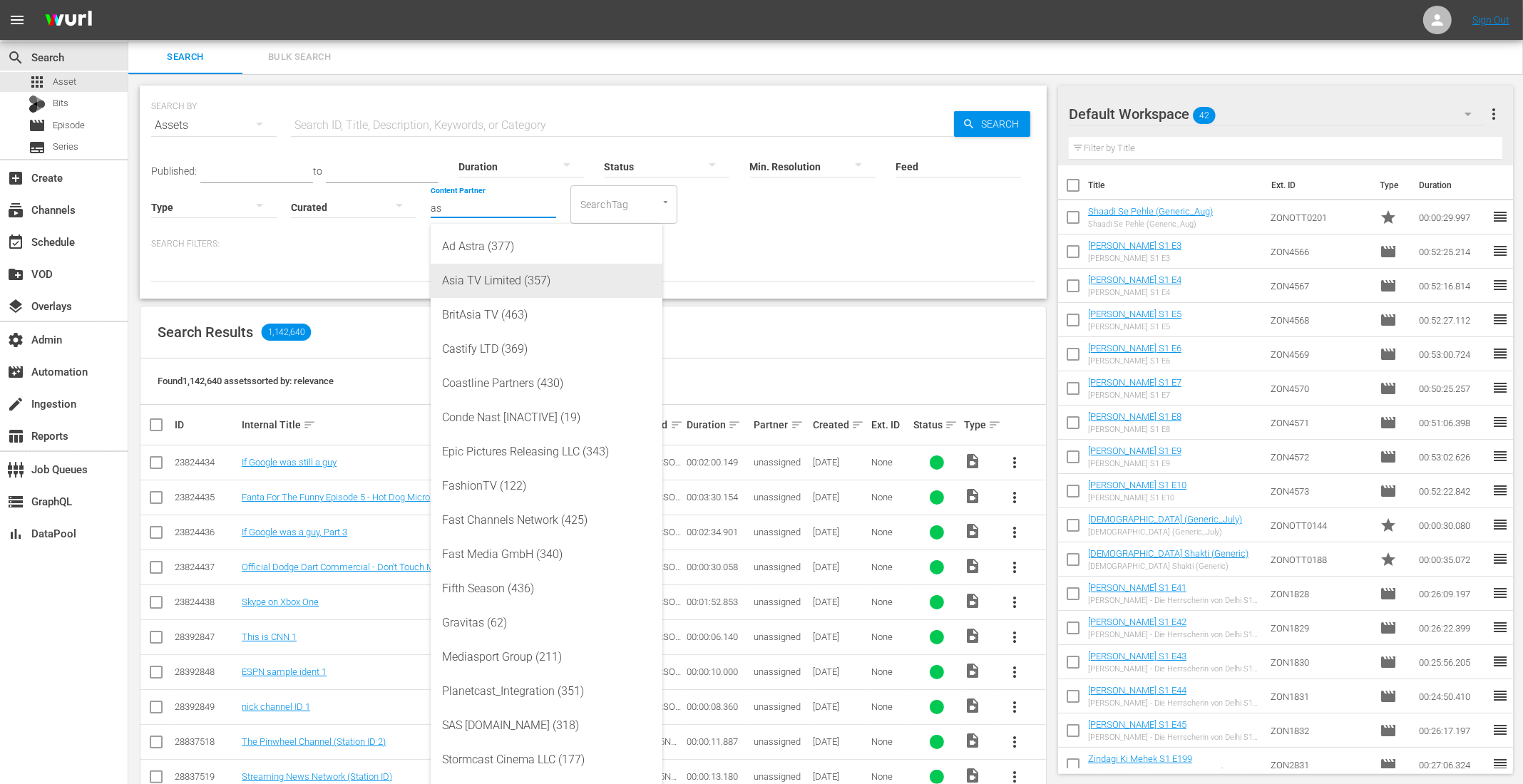
click at [467, 273] on div "Asia TV Limited (357)" at bounding box center [547, 281] width 209 height 34
type input "Asia TV Limited (357)"
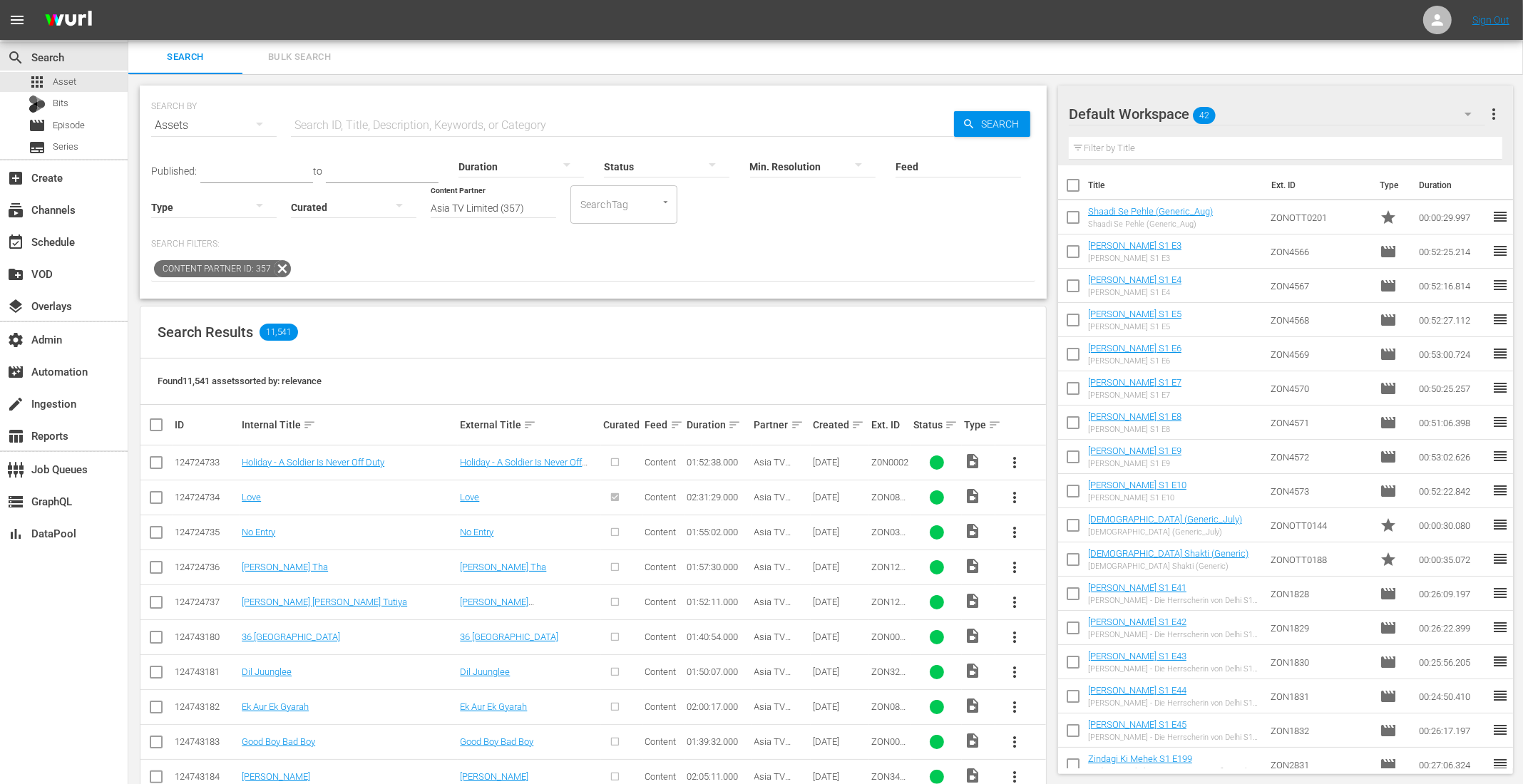
click at [161, 210] on div at bounding box center [214, 207] width 126 height 40
click at [191, 293] on div "Promo" at bounding box center [214, 296] width 126 height 23
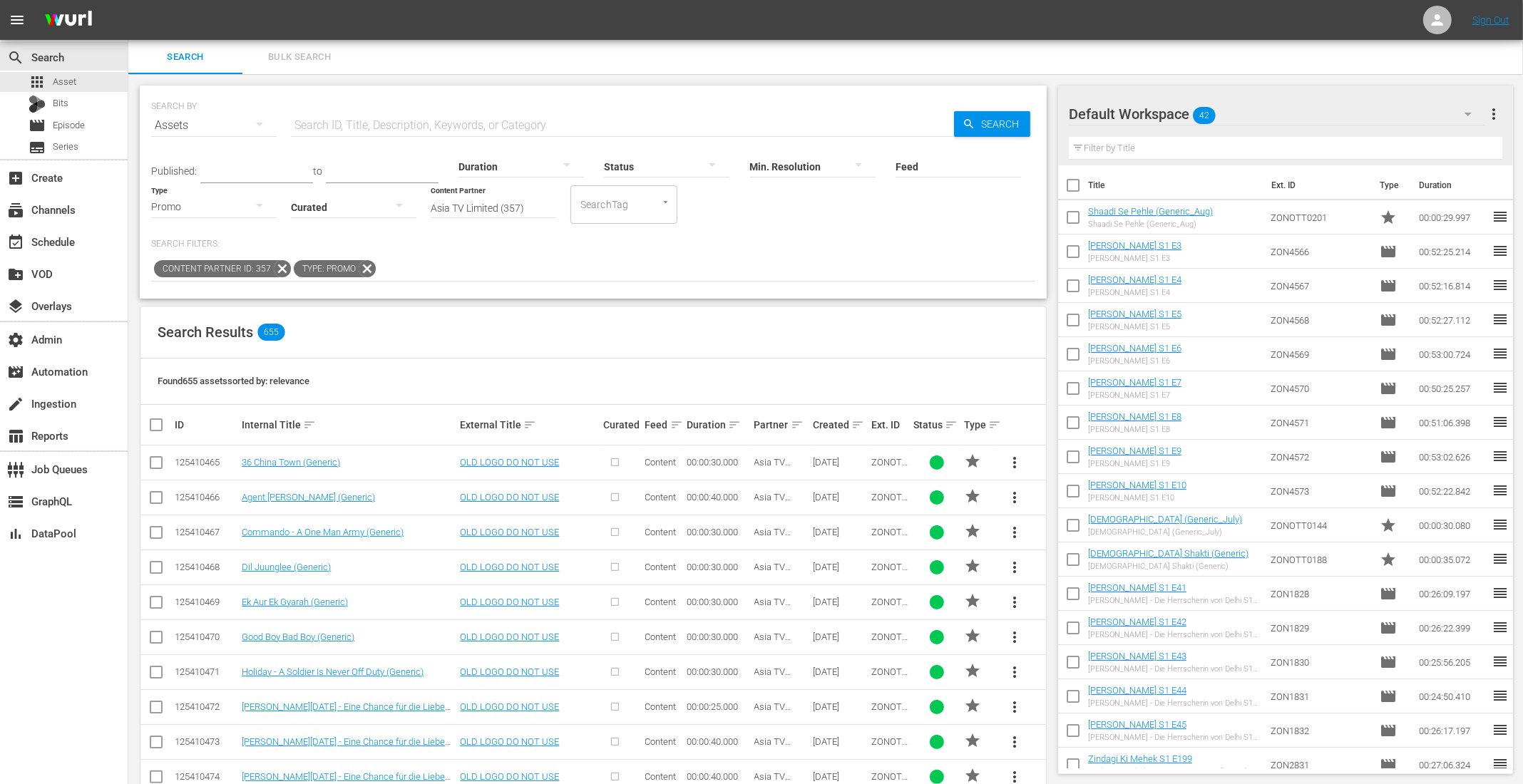
click at [333, 120] on input "text" at bounding box center [622, 126] width 663 height 34
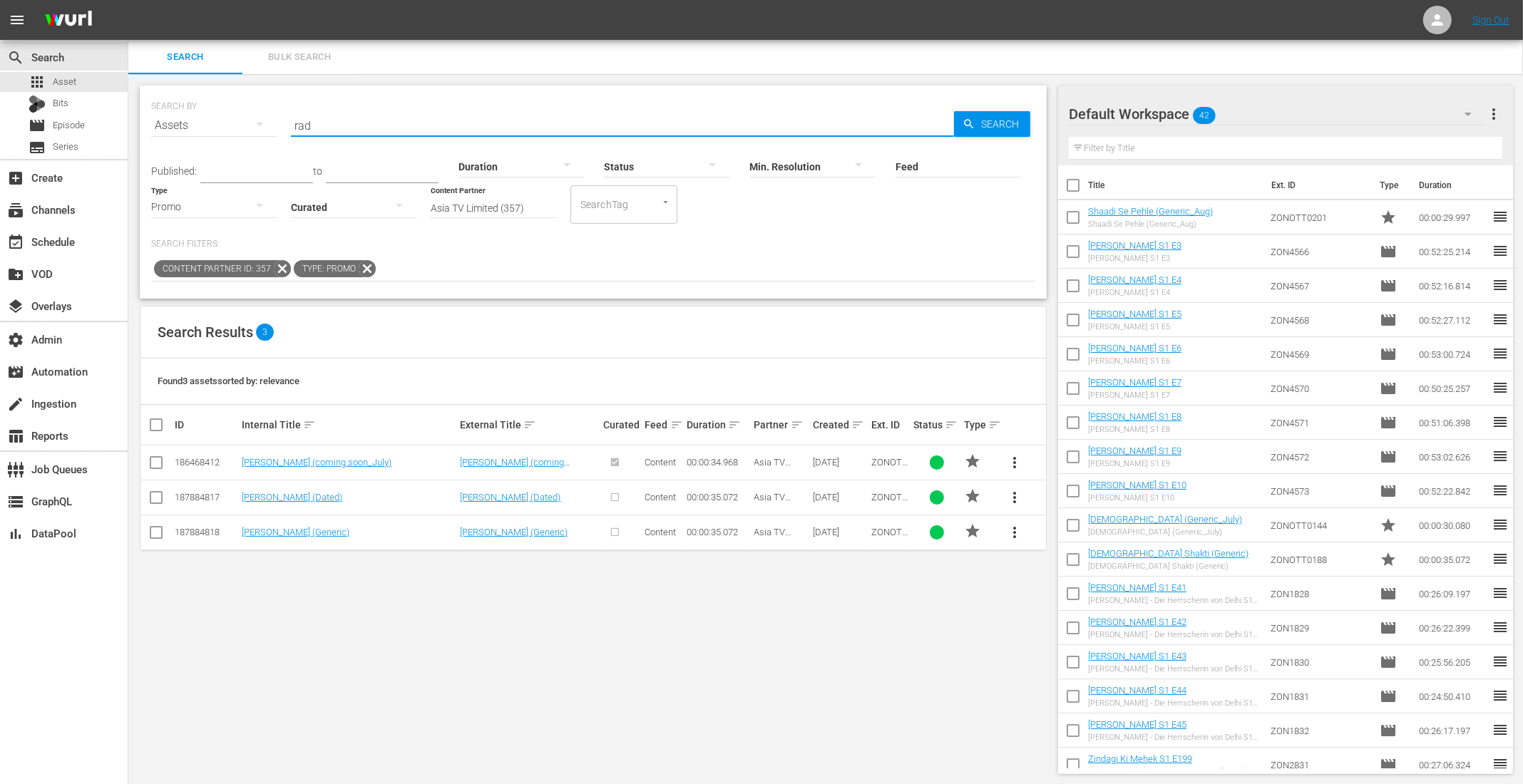
type input "rad"
click at [1013, 455] on span "more_vert" at bounding box center [1014, 462] width 17 height 17
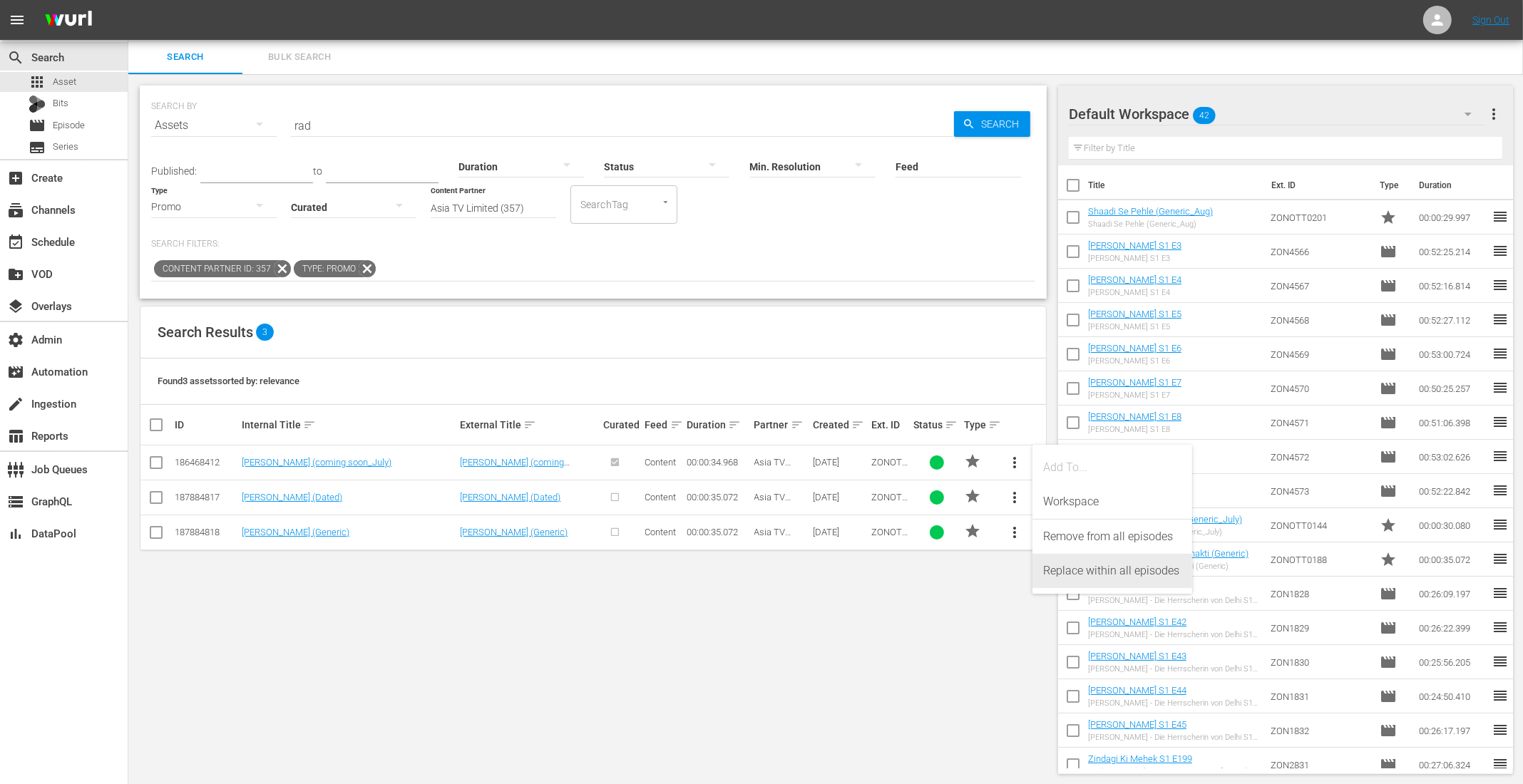
click at [1077, 572] on div "Replace within all episodes" at bounding box center [1112, 571] width 137 height 34
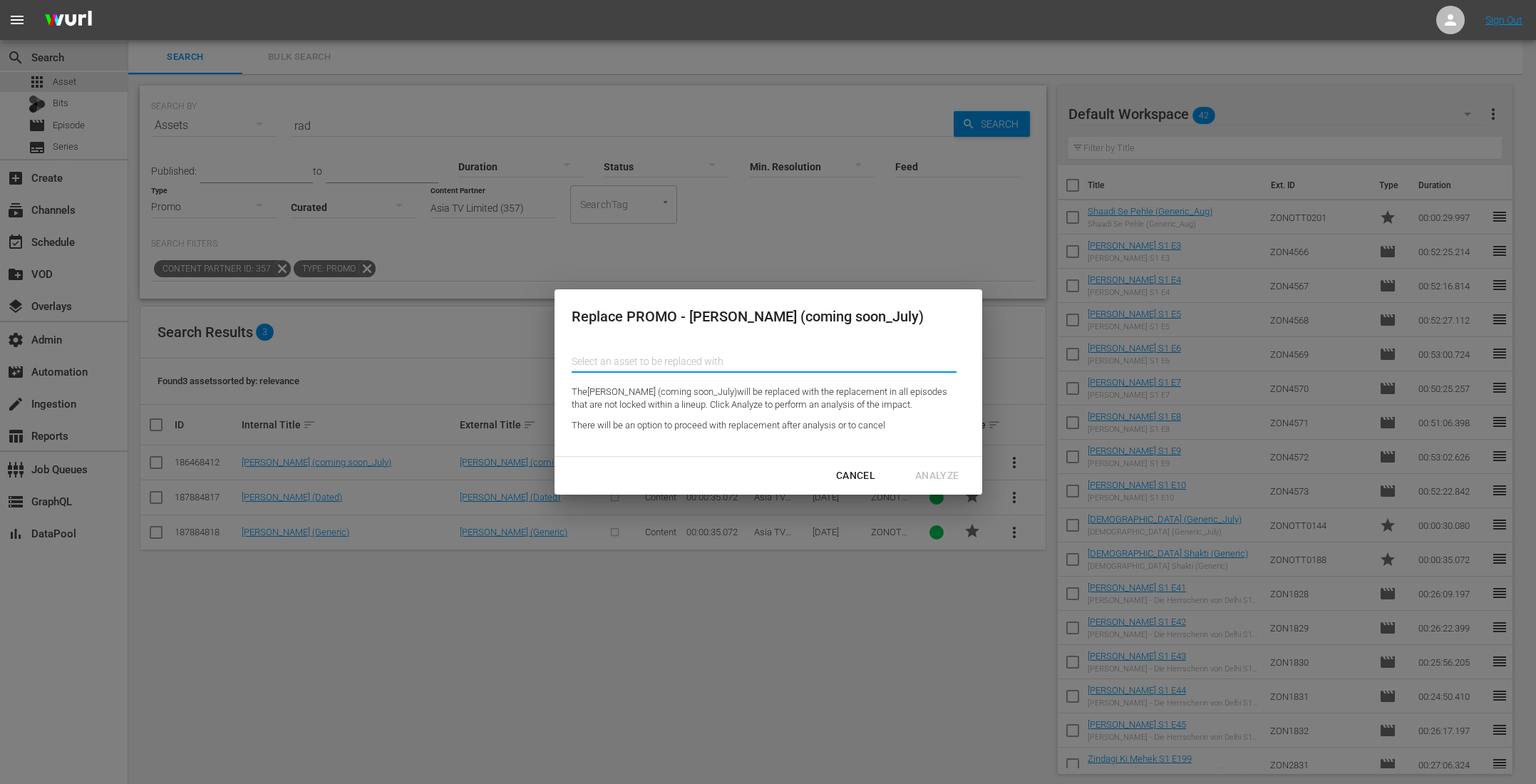
click at [612, 352] on input "Content Partner" at bounding box center [764, 361] width 385 height 34
click at [680, 468] on div "[PERSON_NAME] (Generic) (187884818)" at bounding box center [687, 470] width 209 height 34
type input "[PERSON_NAME] (Generic) (187884818)"
click at [930, 474] on div "Analyze" at bounding box center [936, 476] width 66 height 18
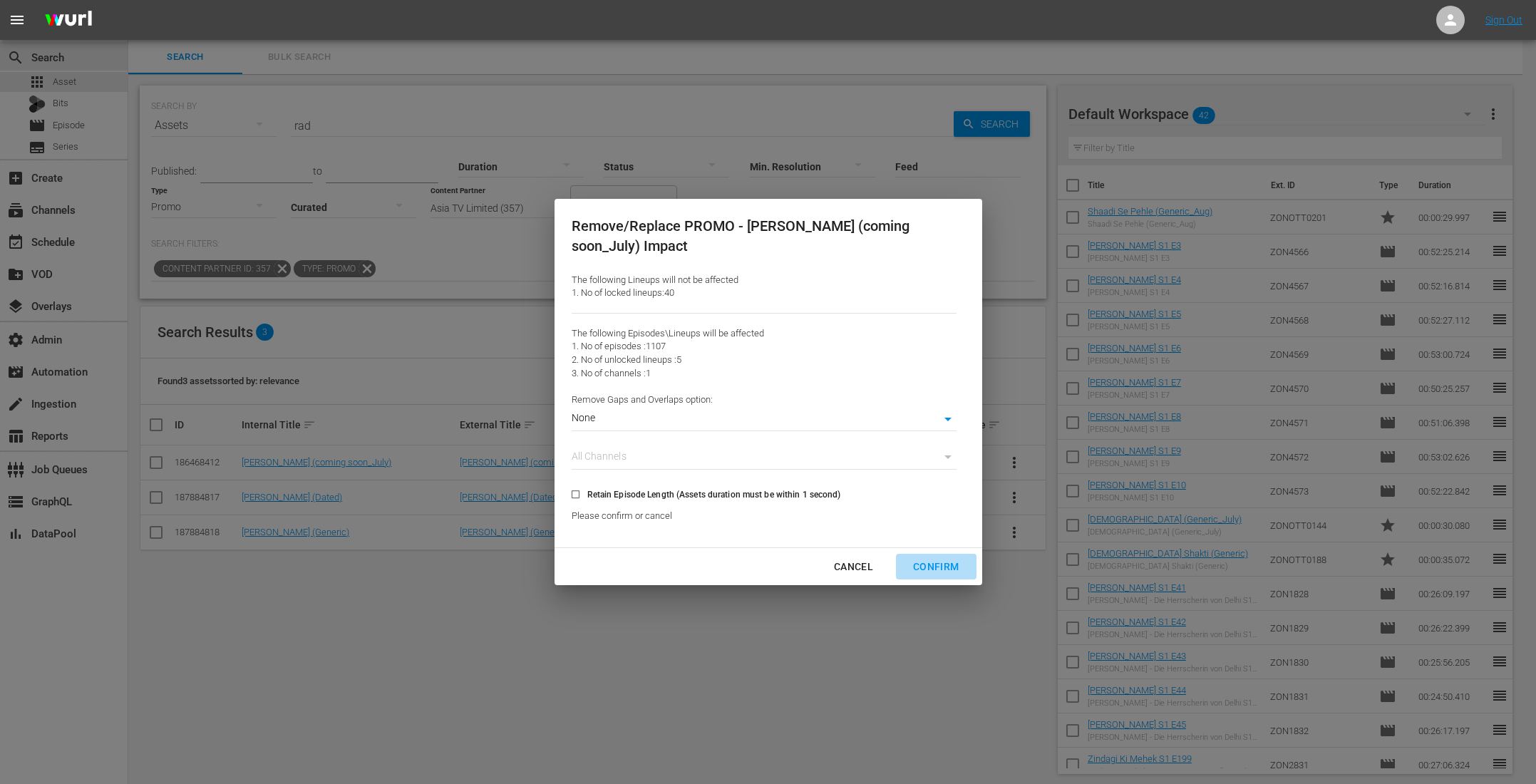
click at [928, 572] on div "Confirm" at bounding box center [936, 567] width 69 height 18
